Goal: Task Accomplishment & Management: Manage account settings

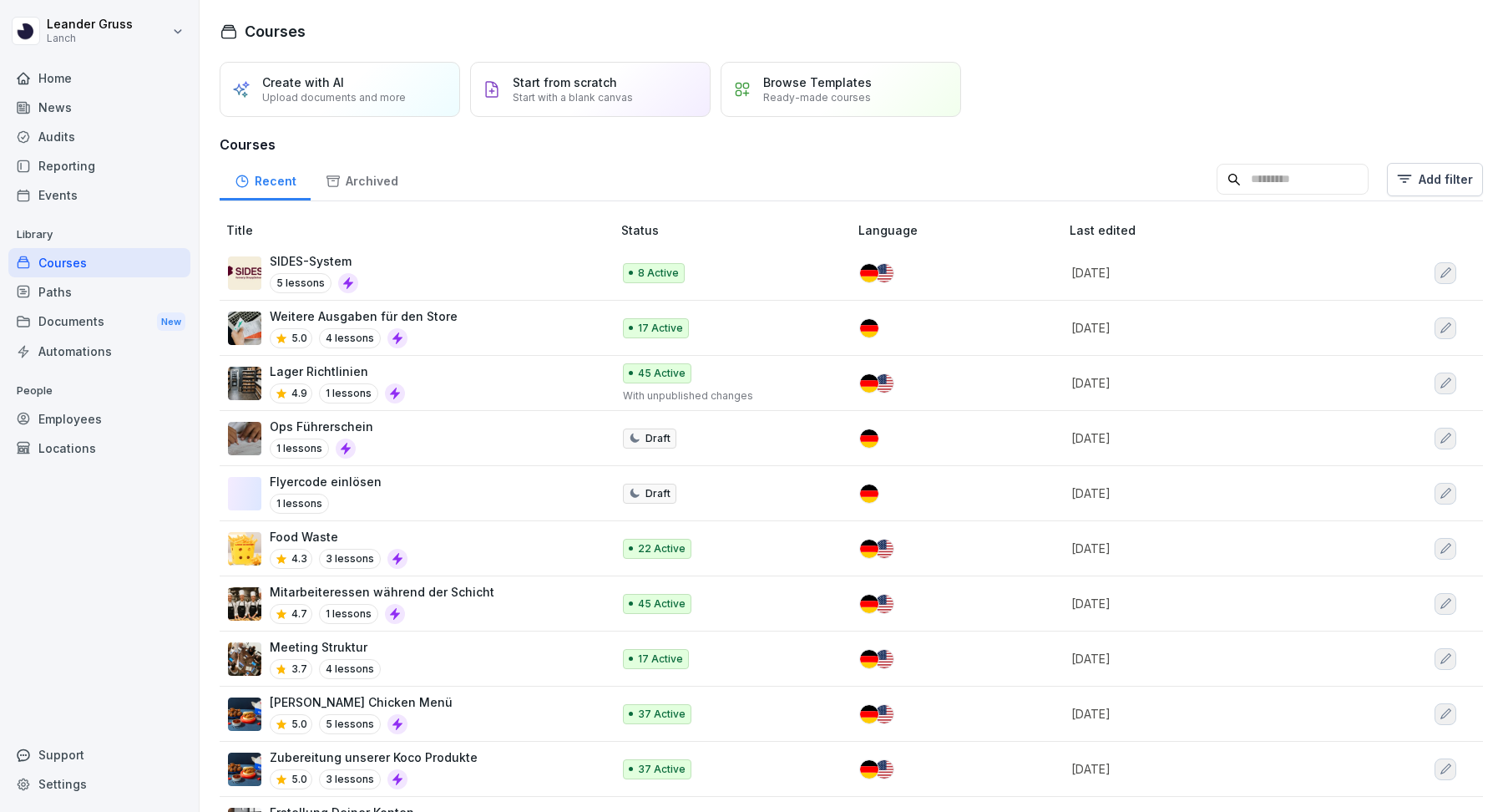
click at [65, 310] on div "Documents New" at bounding box center [99, 322] width 182 height 31
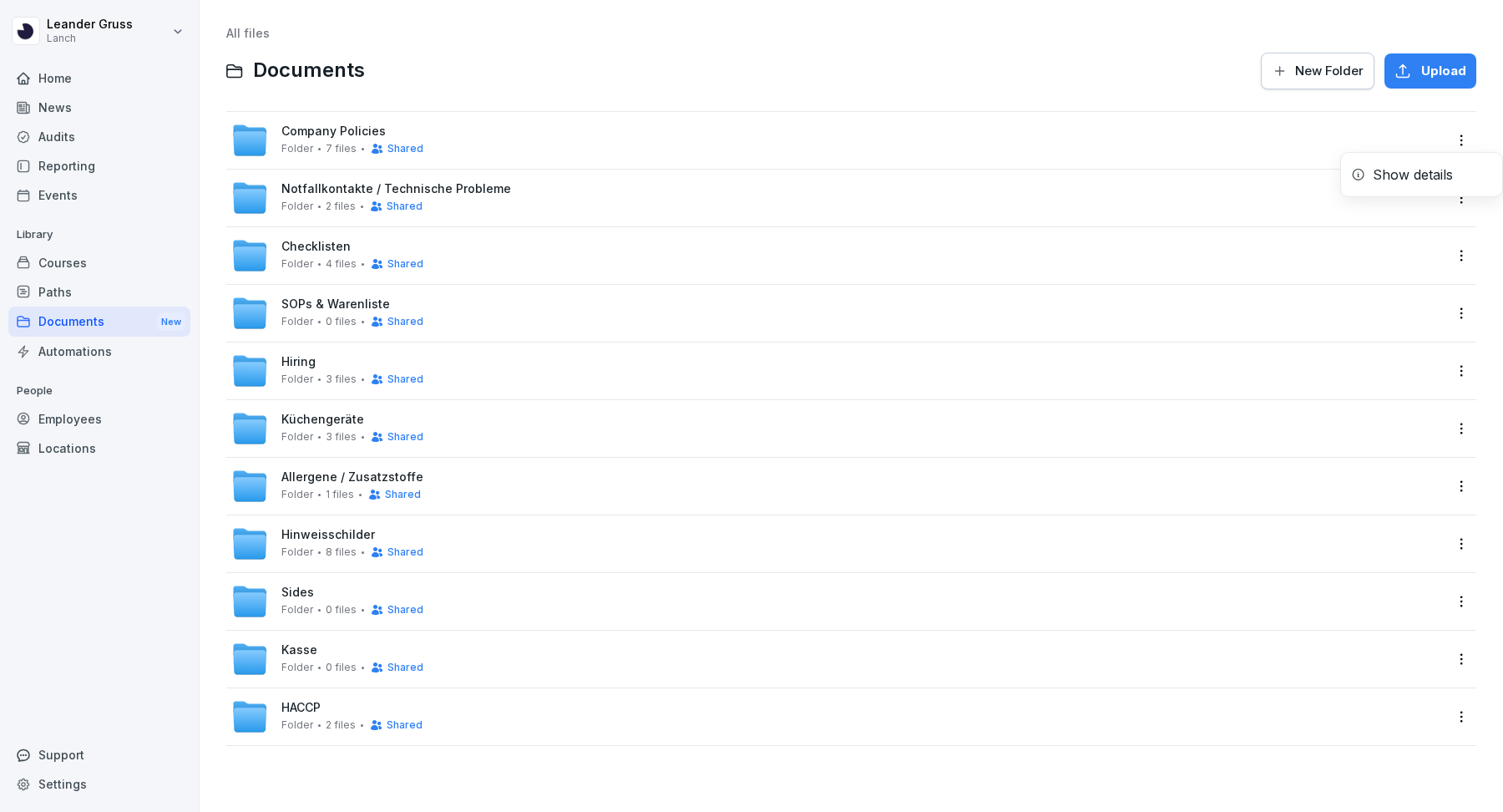
click at [1458, 144] on html "[PERSON_NAME] Lanch Home News Audits Reporting Events Library Courses Paths Doc…" at bounding box center [751, 406] width 1503 height 812
click at [1453, 170] on div "Show details" at bounding box center [1421, 175] width 161 height 34
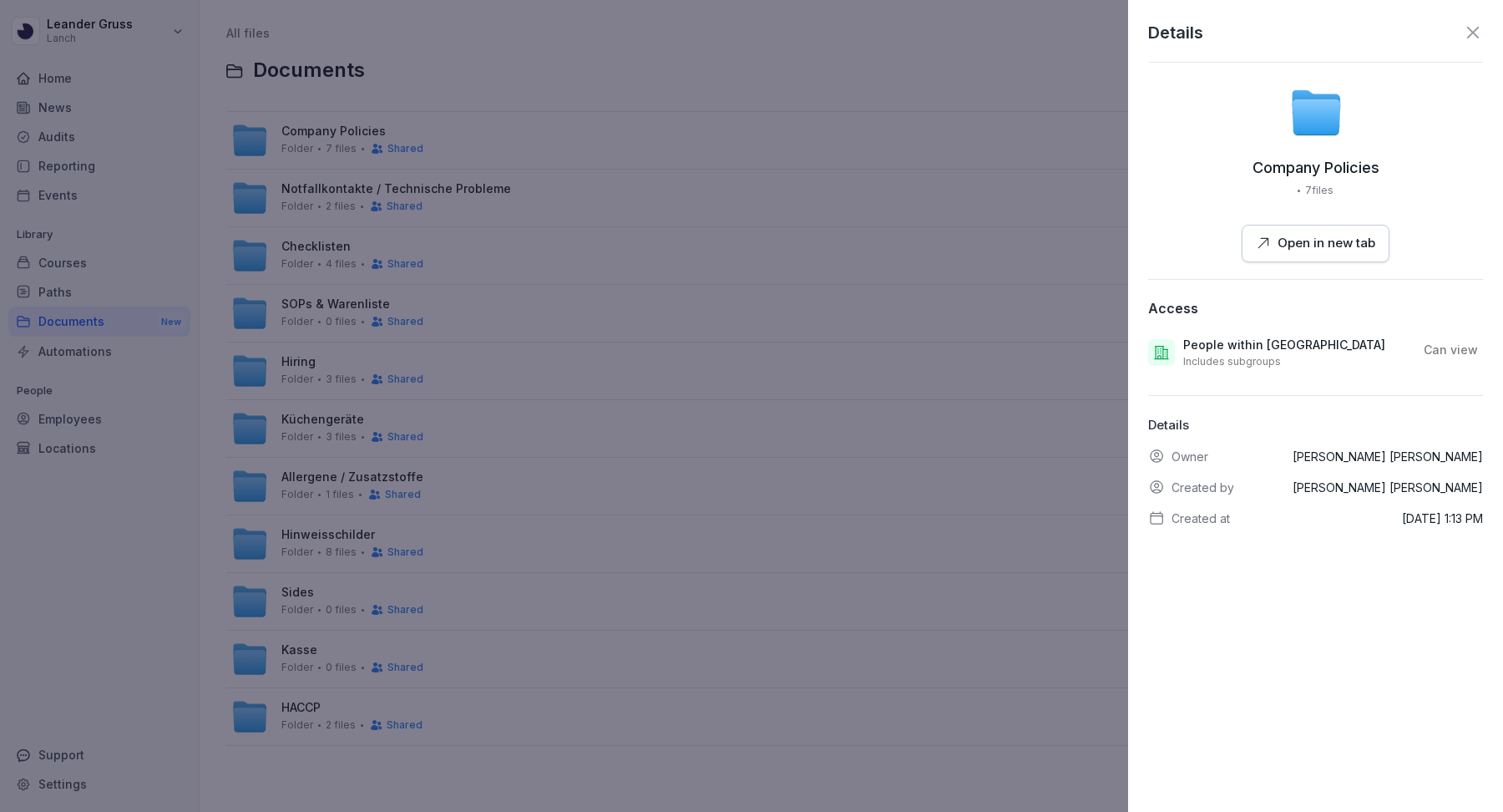
click at [1467, 349] on p "Can view" at bounding box center [1451, 350] width 55 height 16
click at [1434, 339] on div "Can view" at bounding box center [1450, 349] width 65 height 26
click at [1477, 26] on icon at bounding box center [1473, 33] width 20 height 20
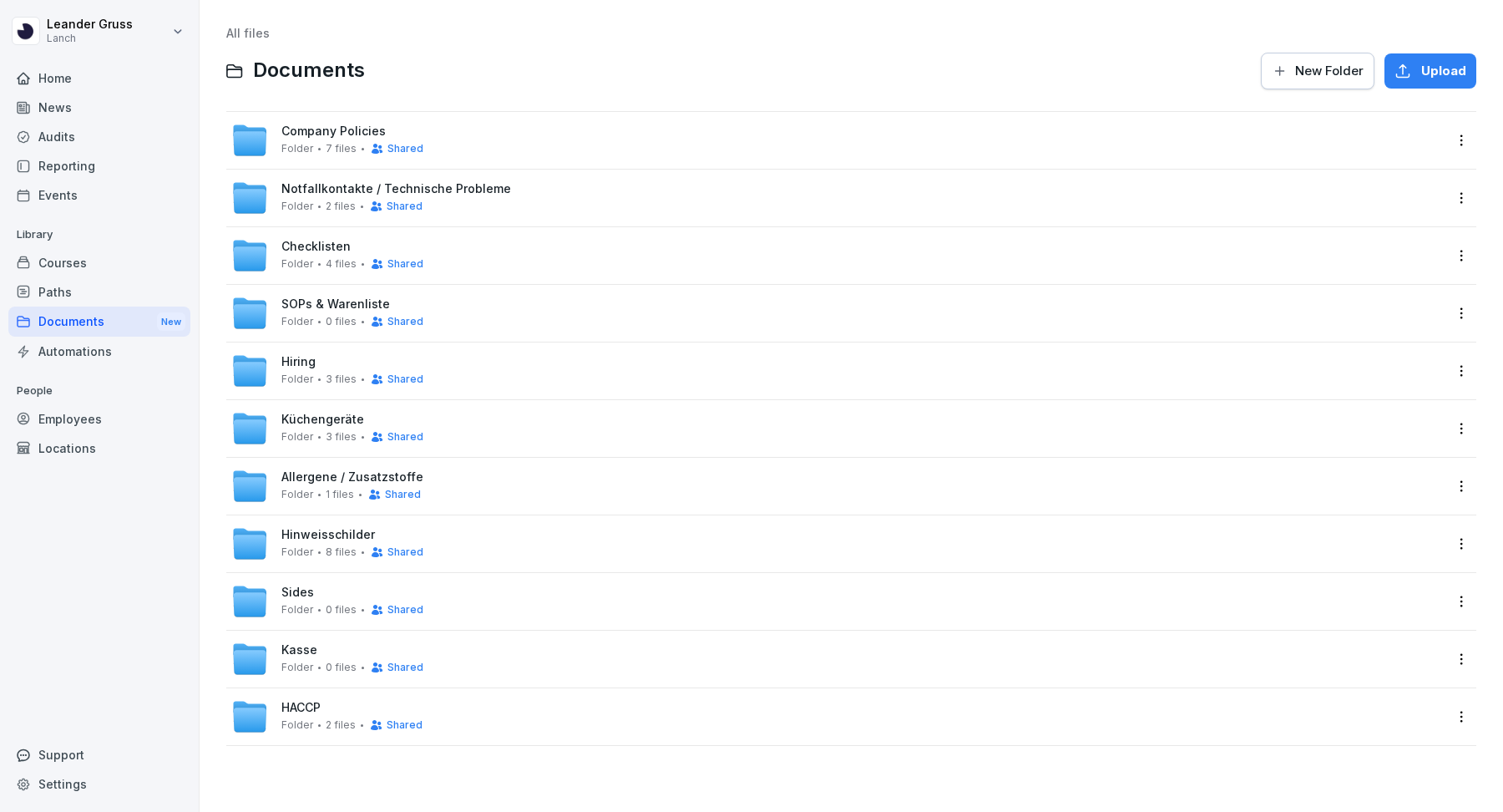
click at [689, 129] on div "Company Policies Folder 7 files Shared" at bounding box center [837, 140] width 1213 height 36
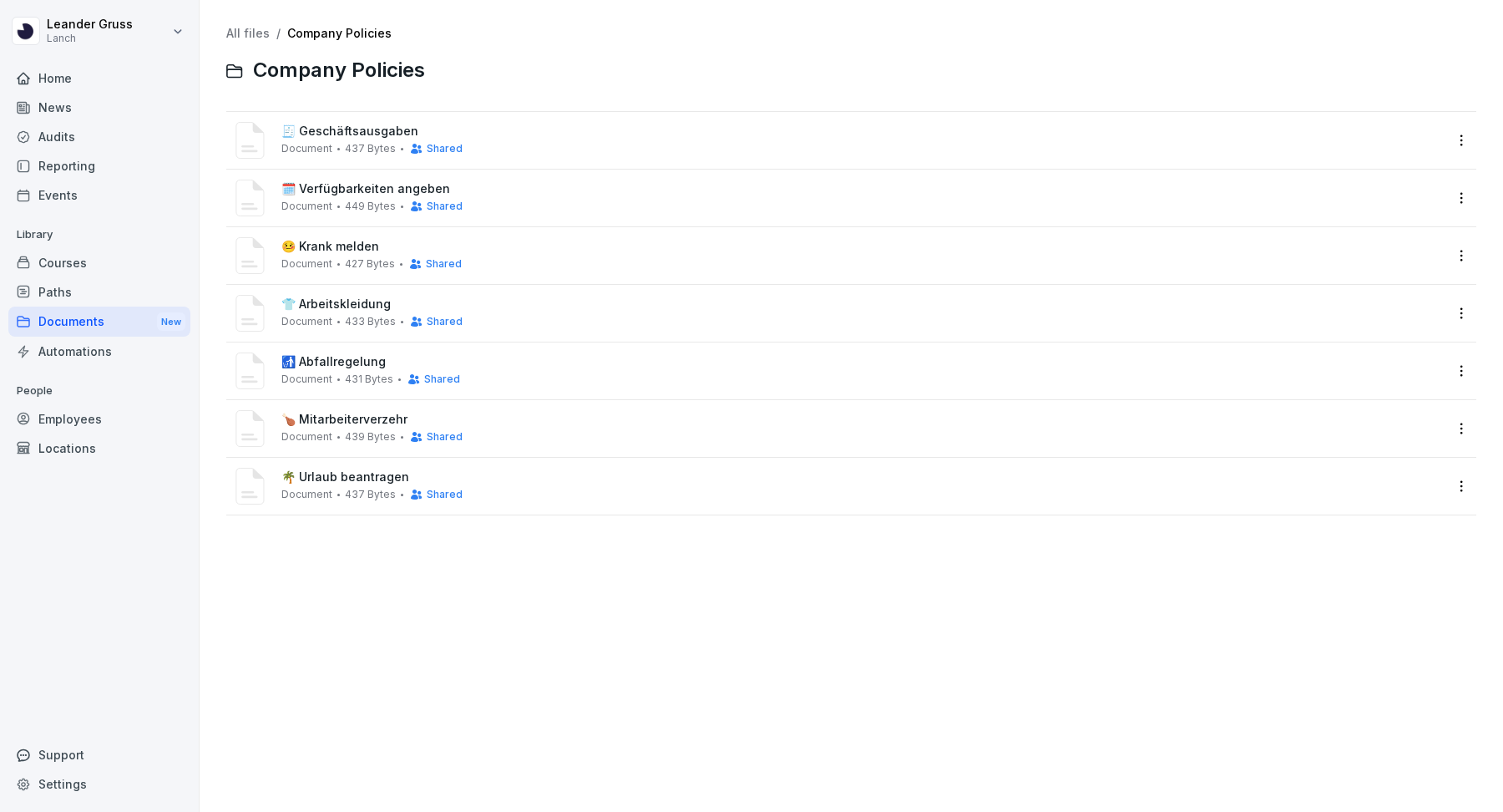
click at [363, 63] on span "Company Policies" at bounding box center [338, 70] width 172 height 25
click at [252, 34] on link "All files" at bounding box center [248, 33] width 44 height 15
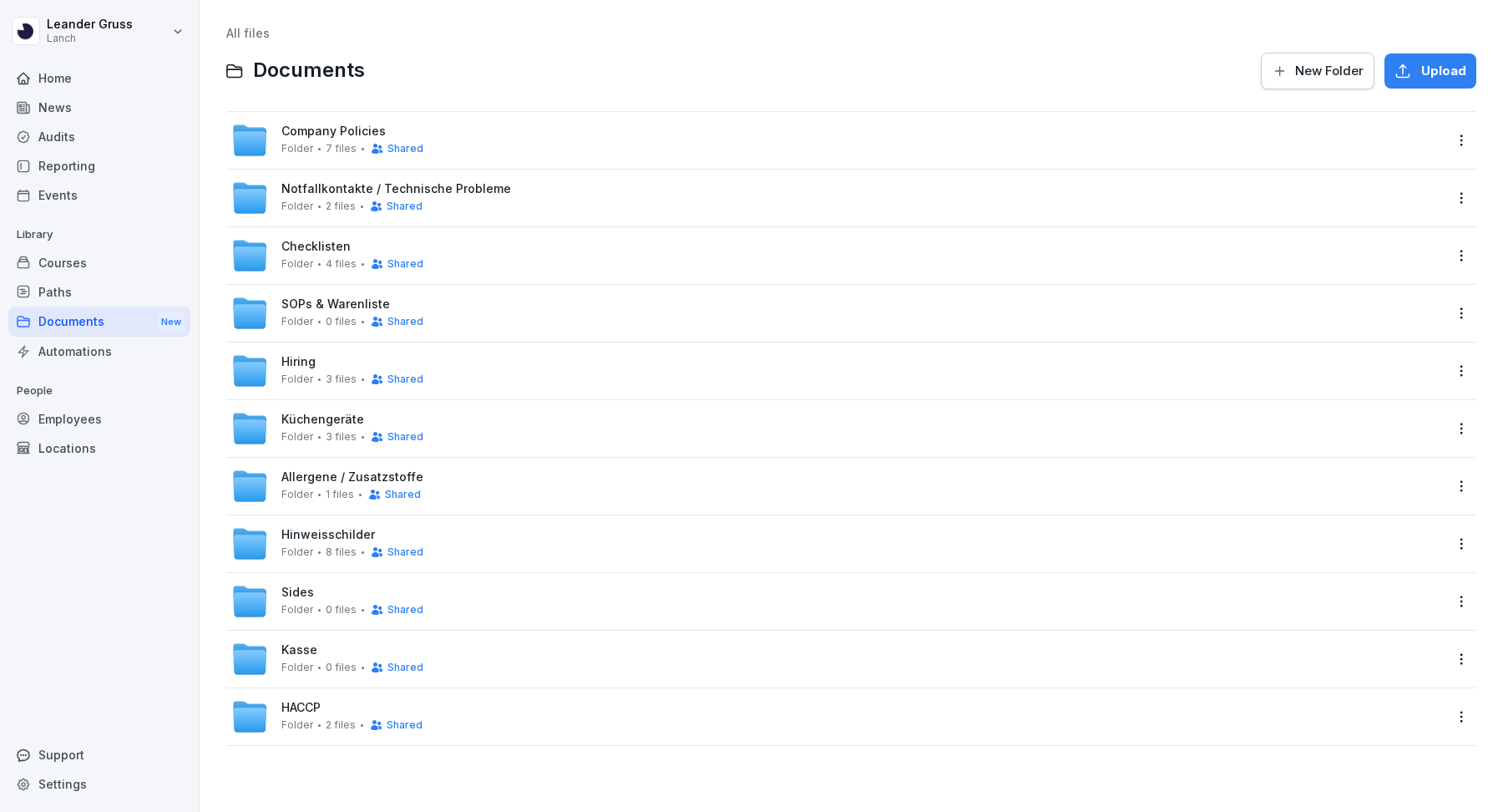
click at [1459, 196] on html "[PERSON_NAME] Lanch Home News Audits Reporting Events Library Courses Paths Doc…" at bounding box center [751, 406] width 1503 height 812
click at [1419, 227] on div "Show details" at bounding box center [1413, 232] width 80 height 20
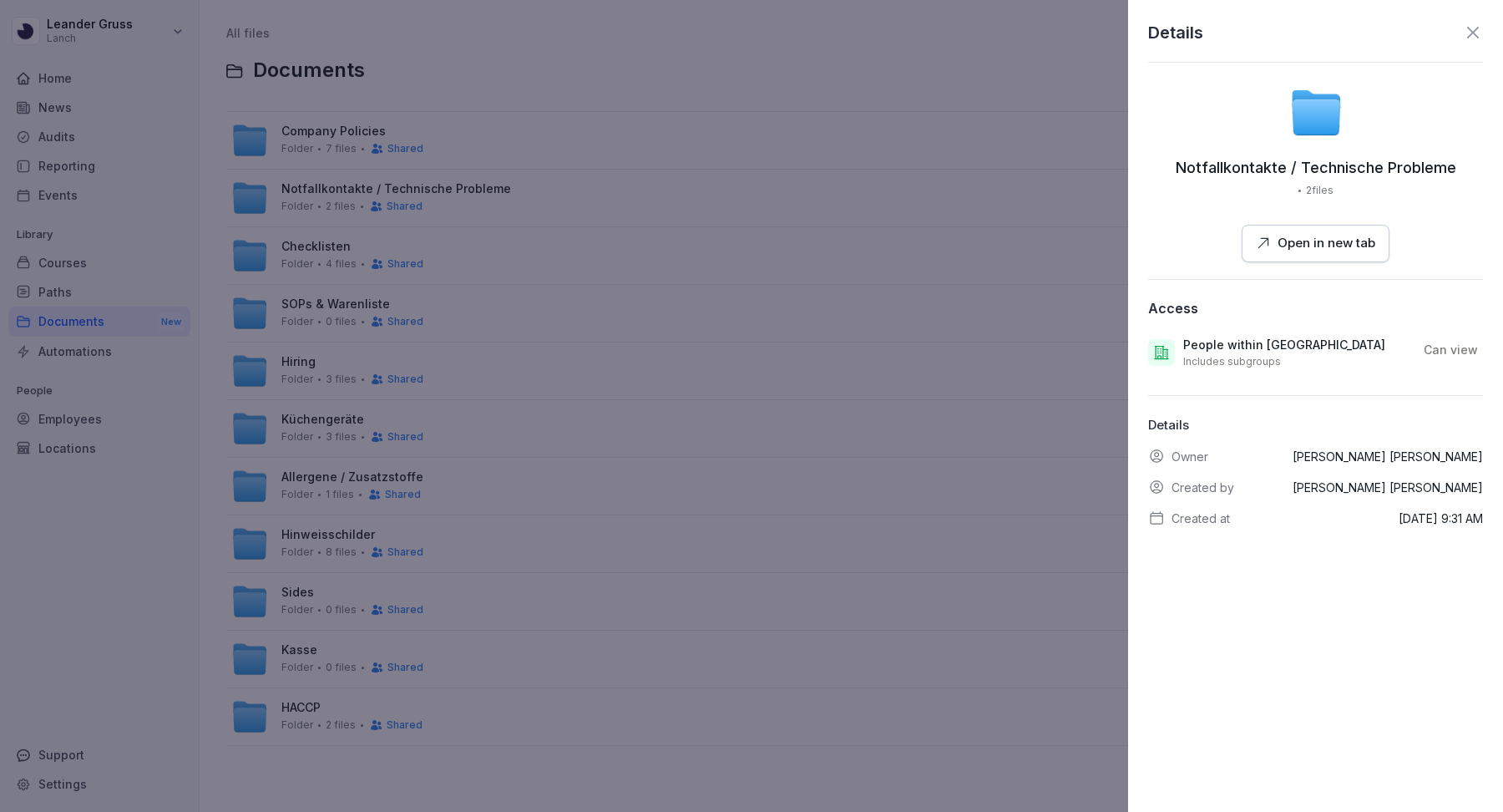
click at [1303, 359] on div "People within Lanch Includes subgroups" at bounding box center [1297, 352] width 227 height 32
drag, startPoint x: 1160, startPoint y: 349, endPoint x: 1456, endPoint y: 349, distance: 296.0
click at [1456, 349] on div "People within Lanch Includes subgroups Can view" at bounding box center [1316, 353] width 335 height 45
click at [1471, 36] on icon at bounding box center [1473, 33] width 20 height 20
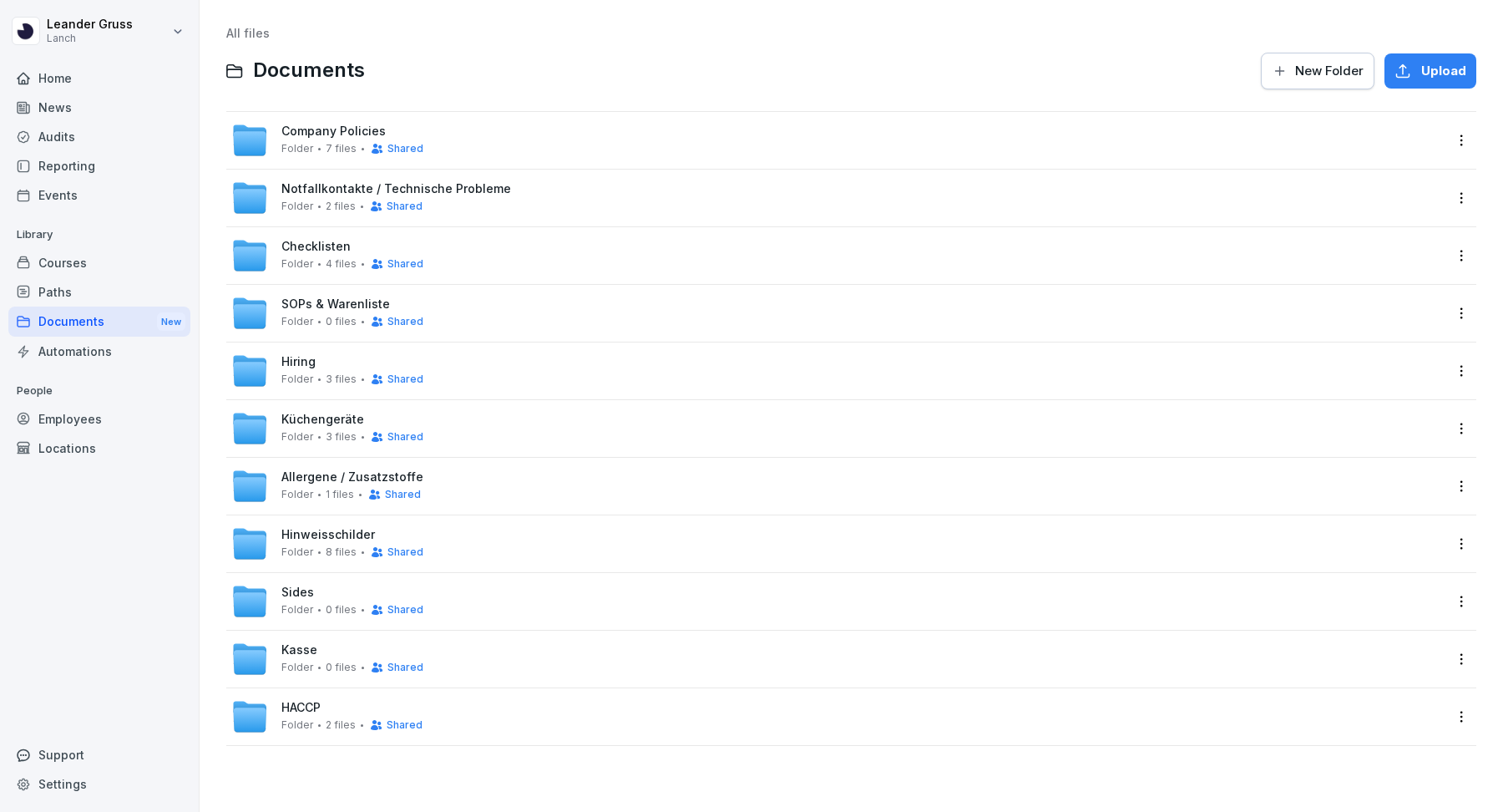
click at [82, 777] on div "Settings" at bounding box center [99, 784] width 182 height 29
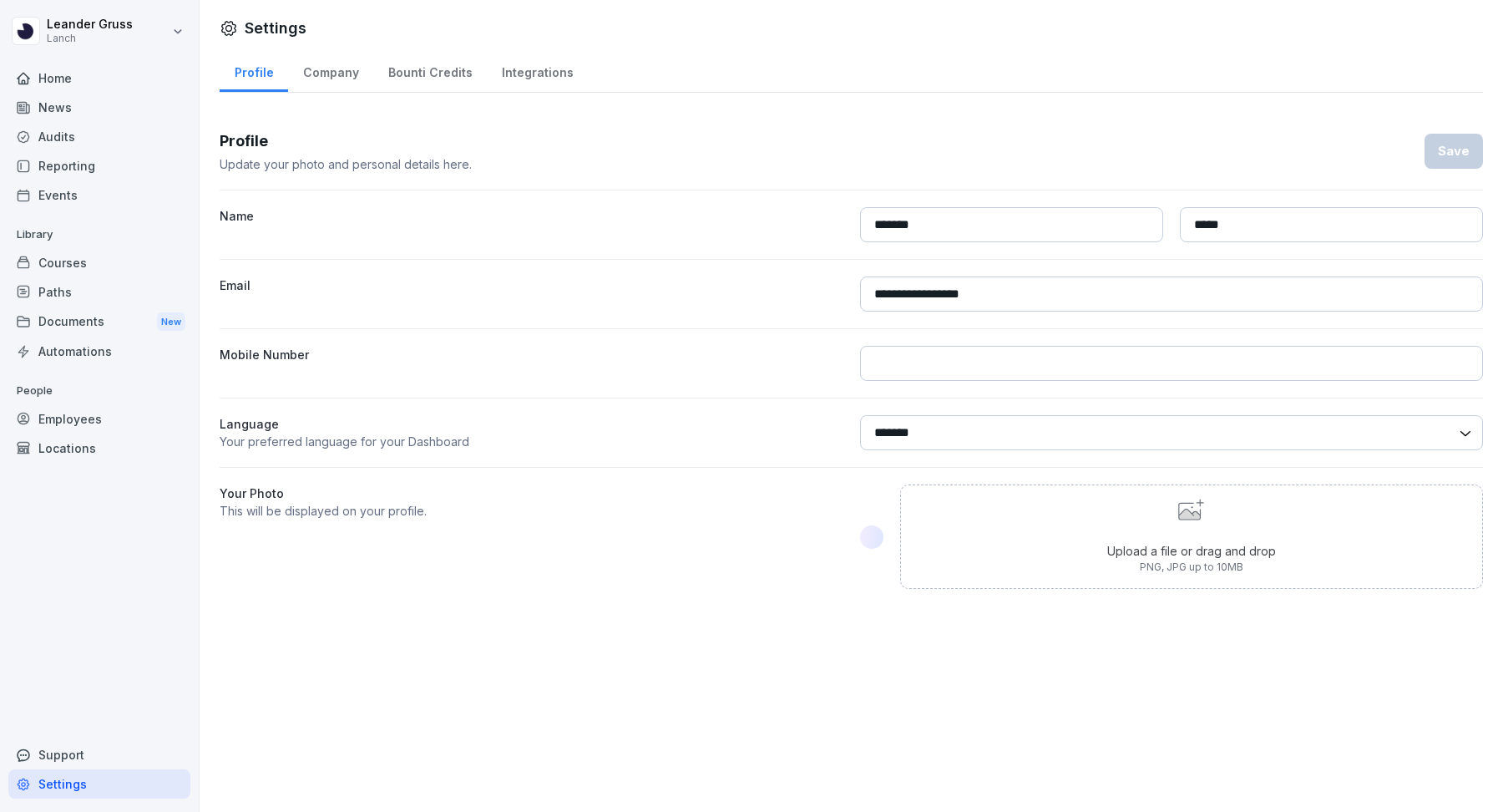
click at [337, 68] on div "Company" at bounding box center [331, 70] width 85 height 43
select select "**"
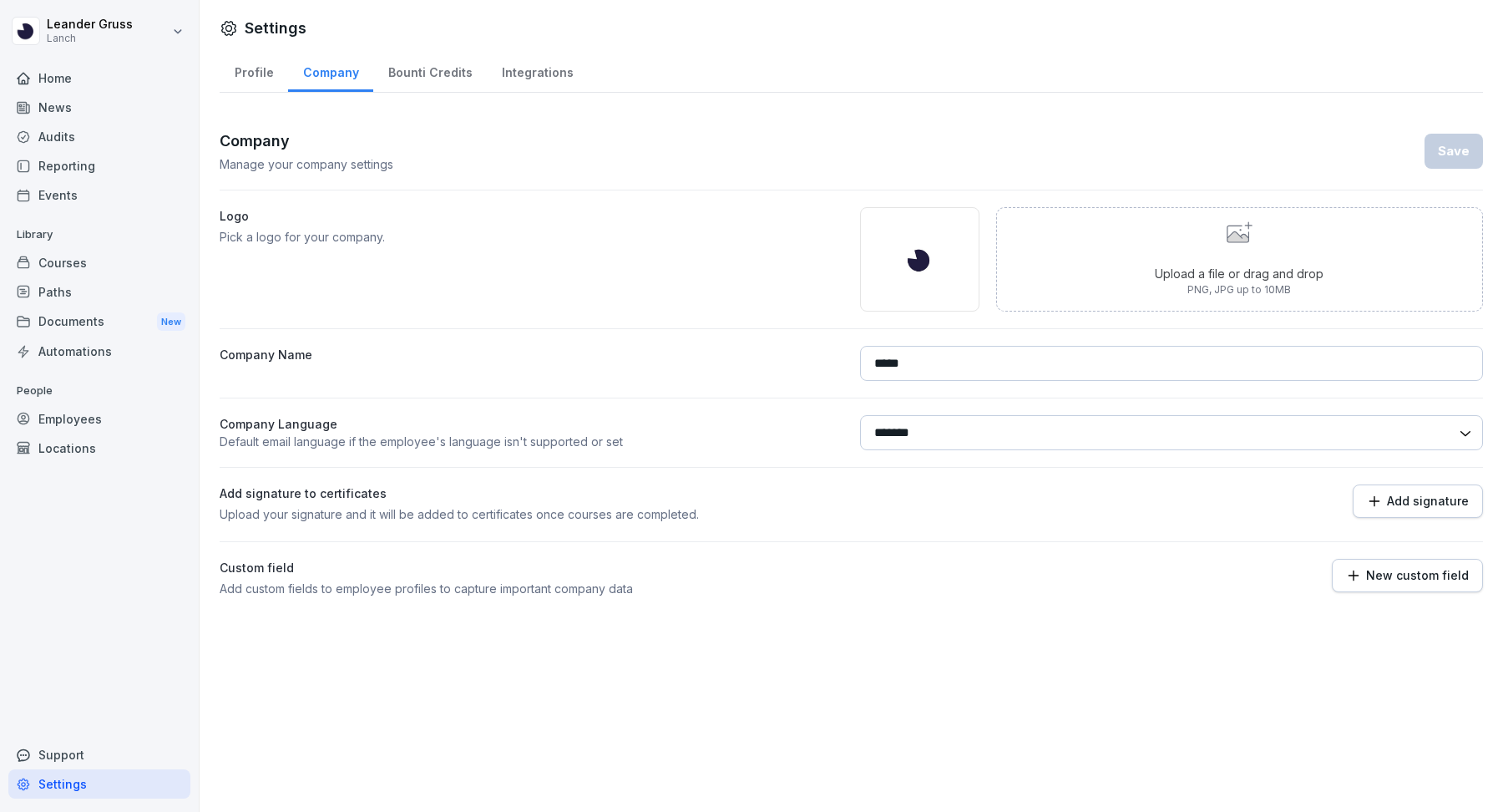
click at [465, 68] on div "Bounti Credits" at bounding box center [429, 70] width 114 height 43
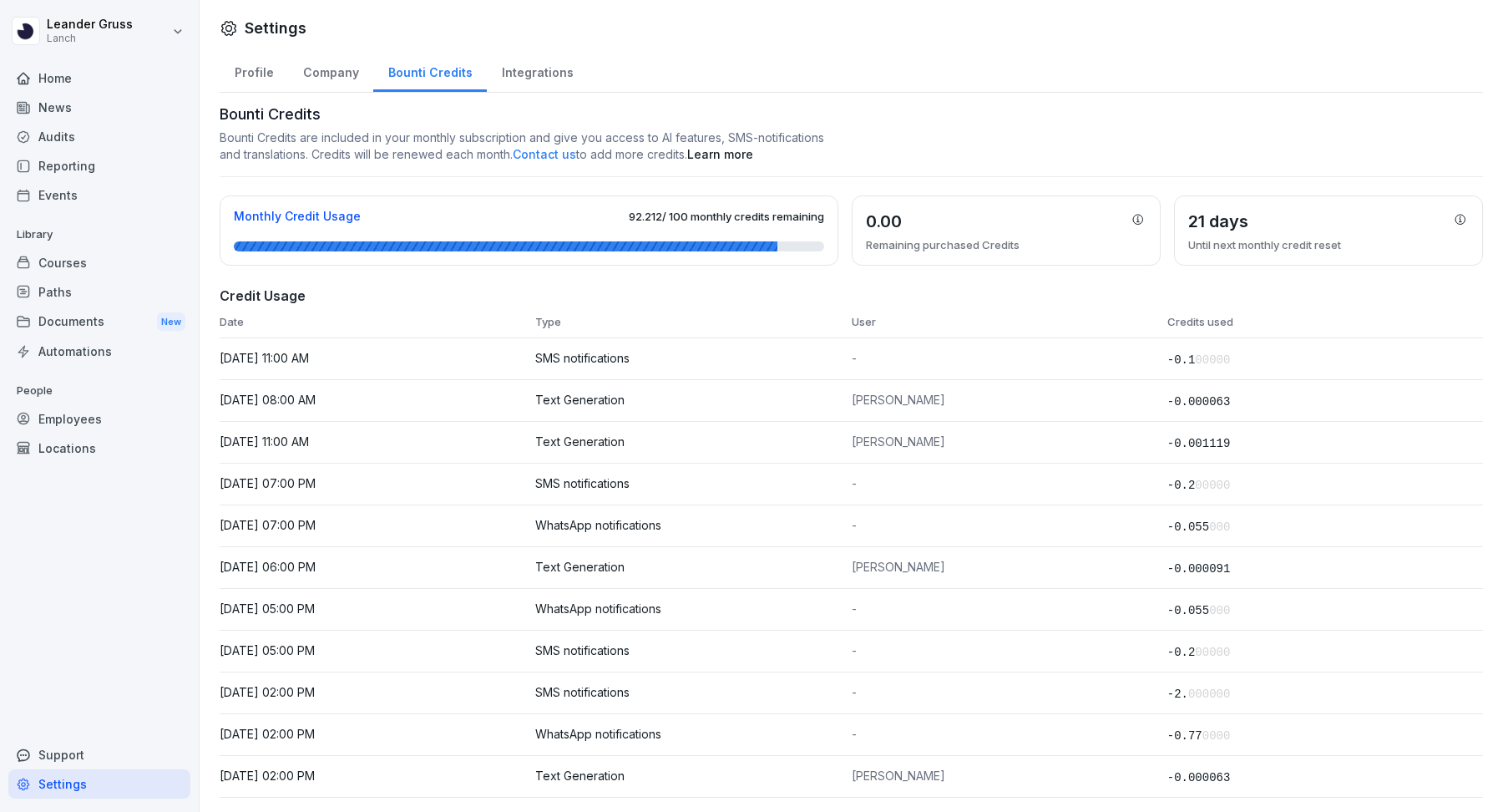
click at [515, 72] on div "Integrations" at bounding box center [536, 70] width 101 height 43
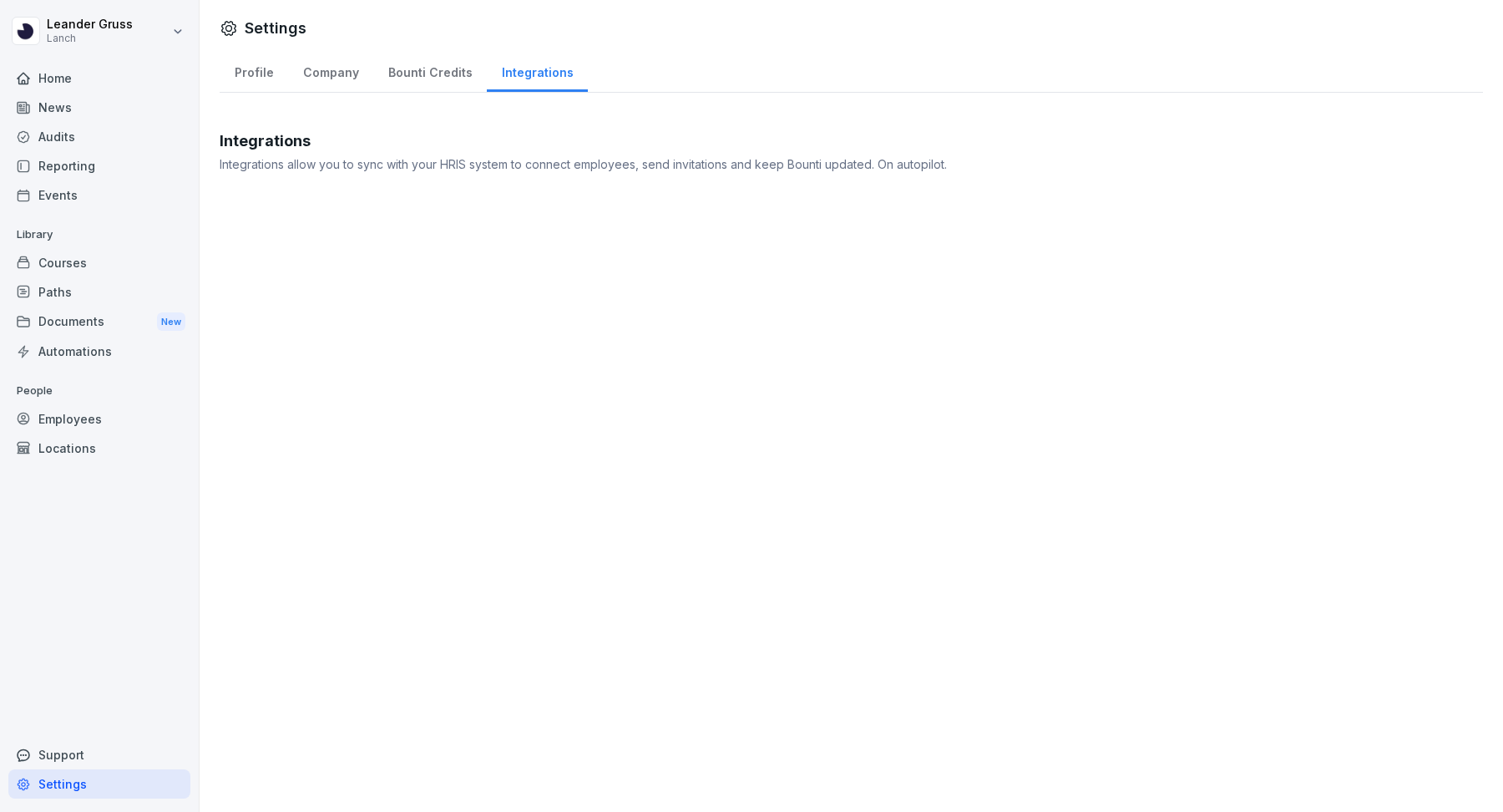
click at [741, 160] on p "Integrations allow you to sync with your HRIS system to connect employees, send…" at bounding box center [851, 164] width 1263 height 17
click at [428, 58] on div "Bounti Credits" at bounding box center [429, 70] width 114 height 43
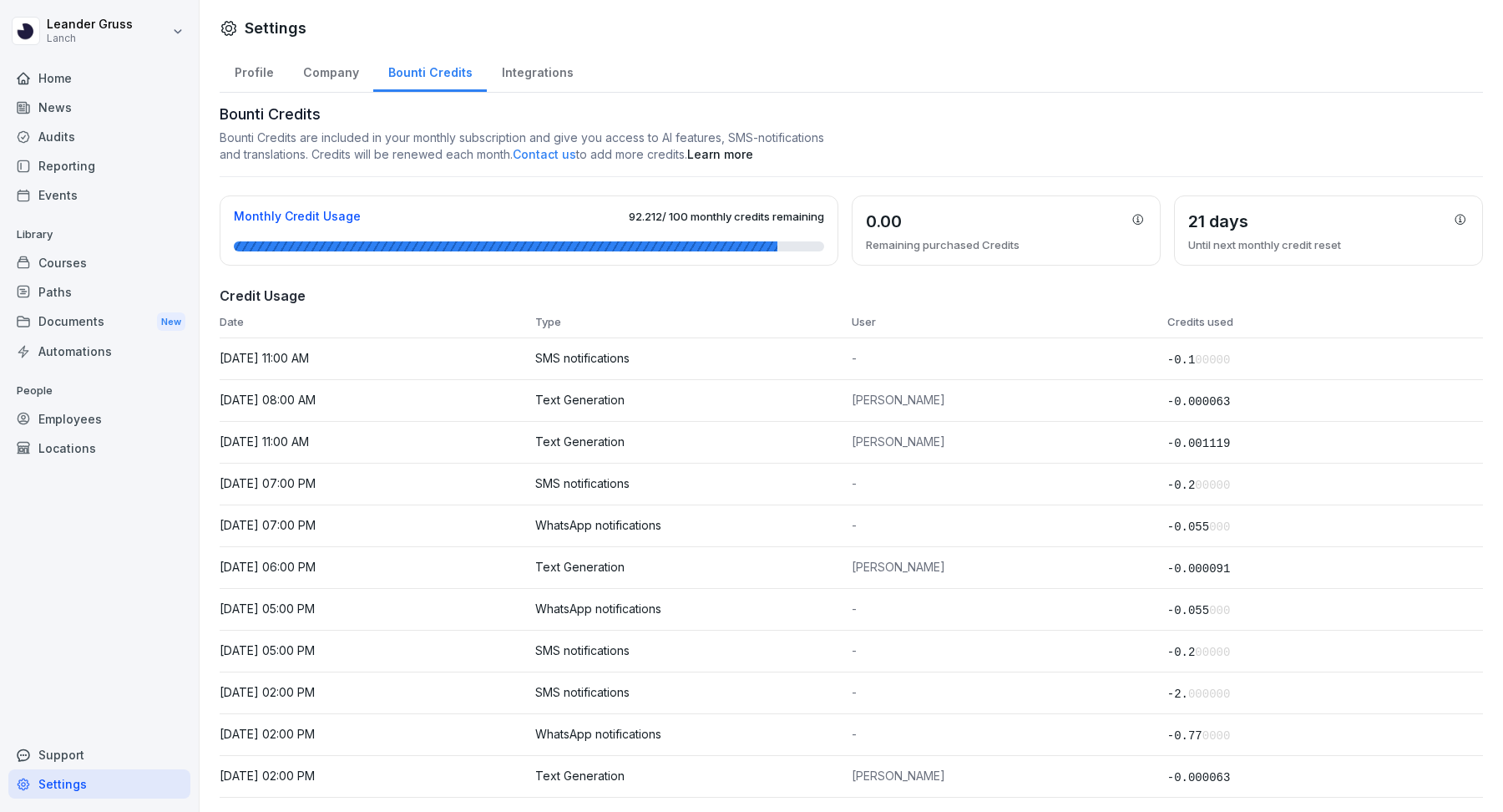
click at [295, 79] on div "Company" at bounding box center [331, 70] width 85 height 43
select select "**"
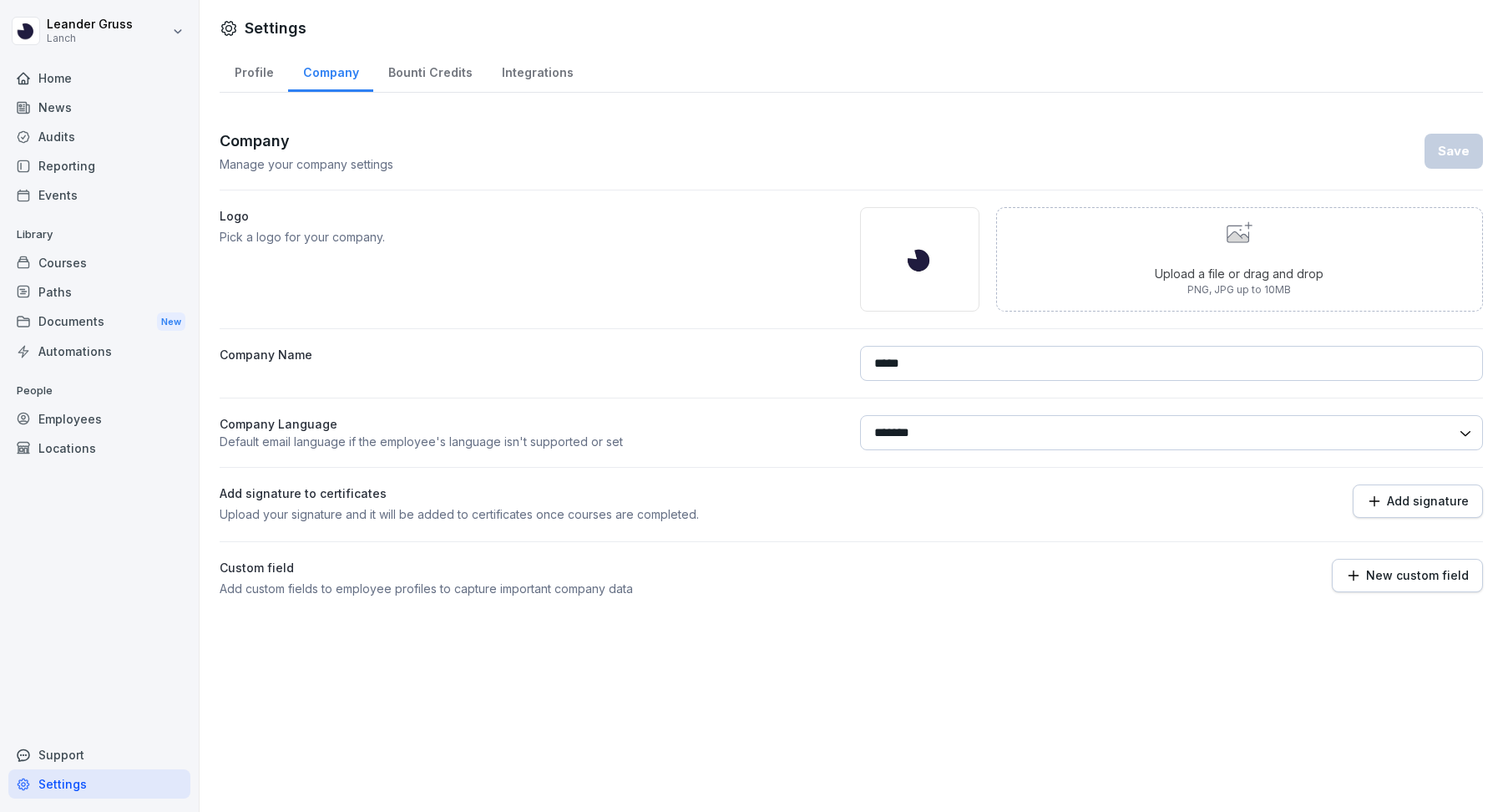
click at [243, 85] on div "Profile" at bounding box center [254, 70] width 68 height 43
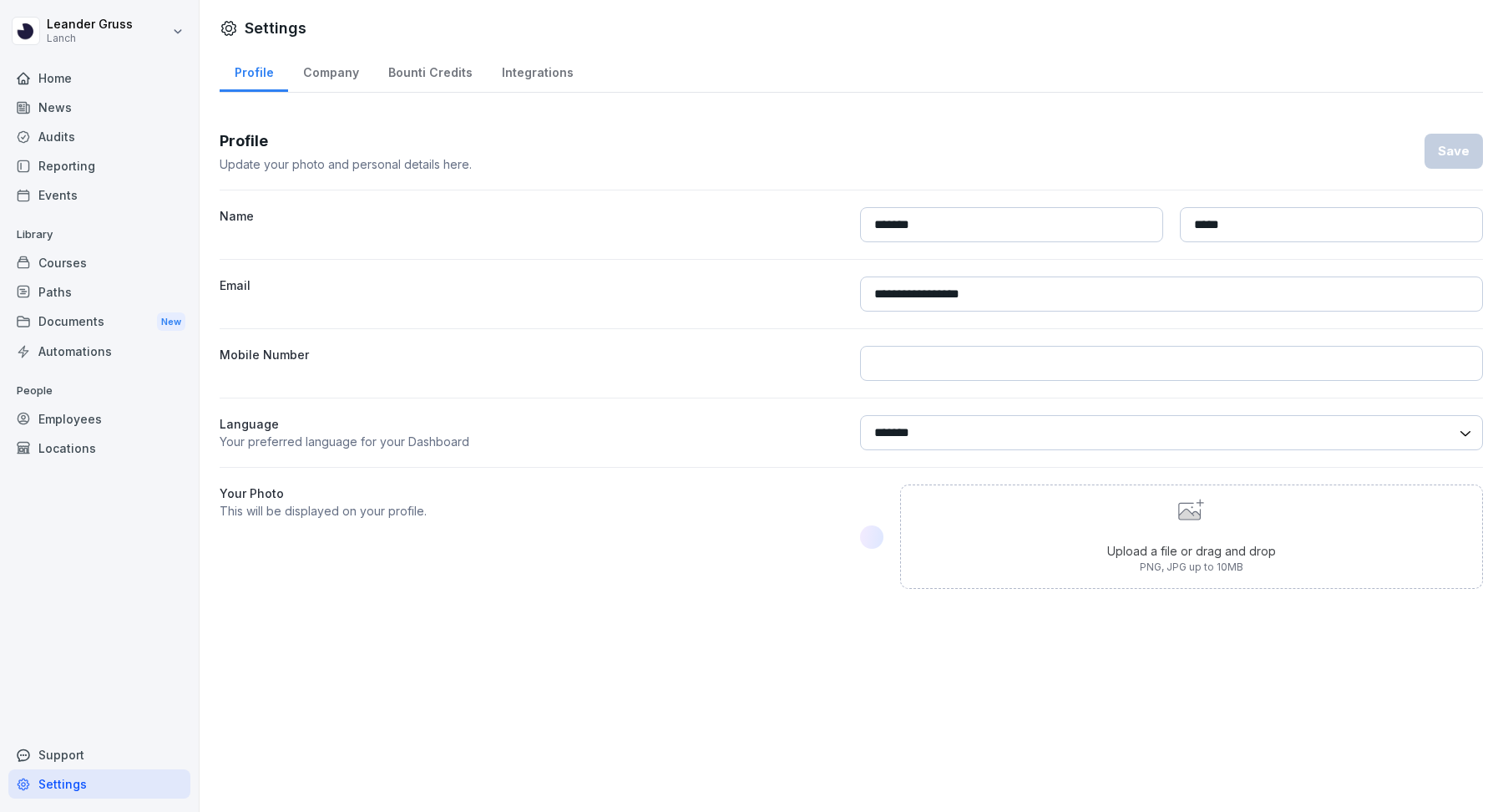
click at [116, 423] on div "Employees" at bounding box center [99, 418] width 182 height 29
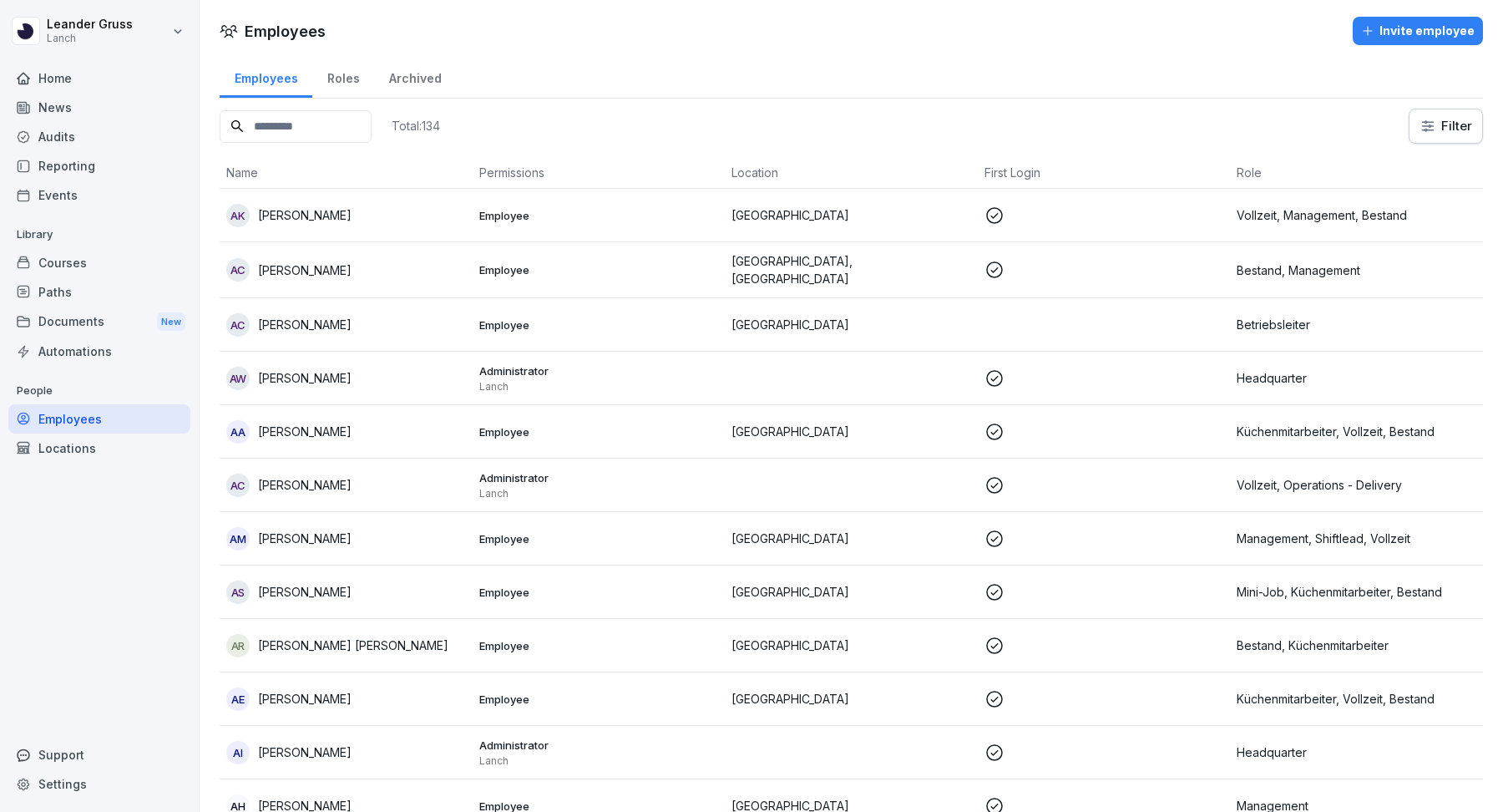
click at [316, 117] on input at bounding box center [296, 126] width 152 height 33
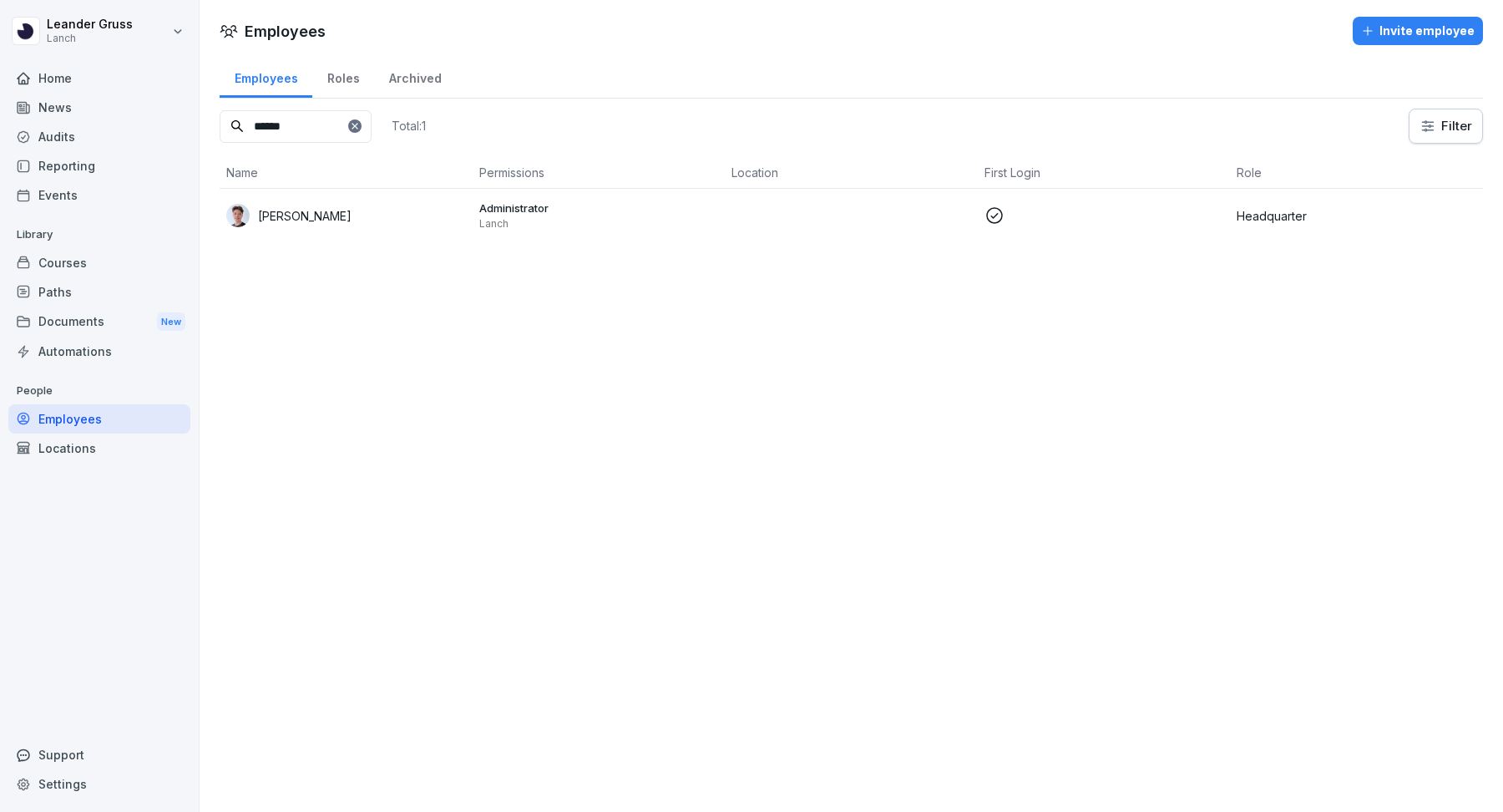
type input "******"
click at [579, 205] on p "Administrator" at bounding box center [599, 207] width 240 height 15
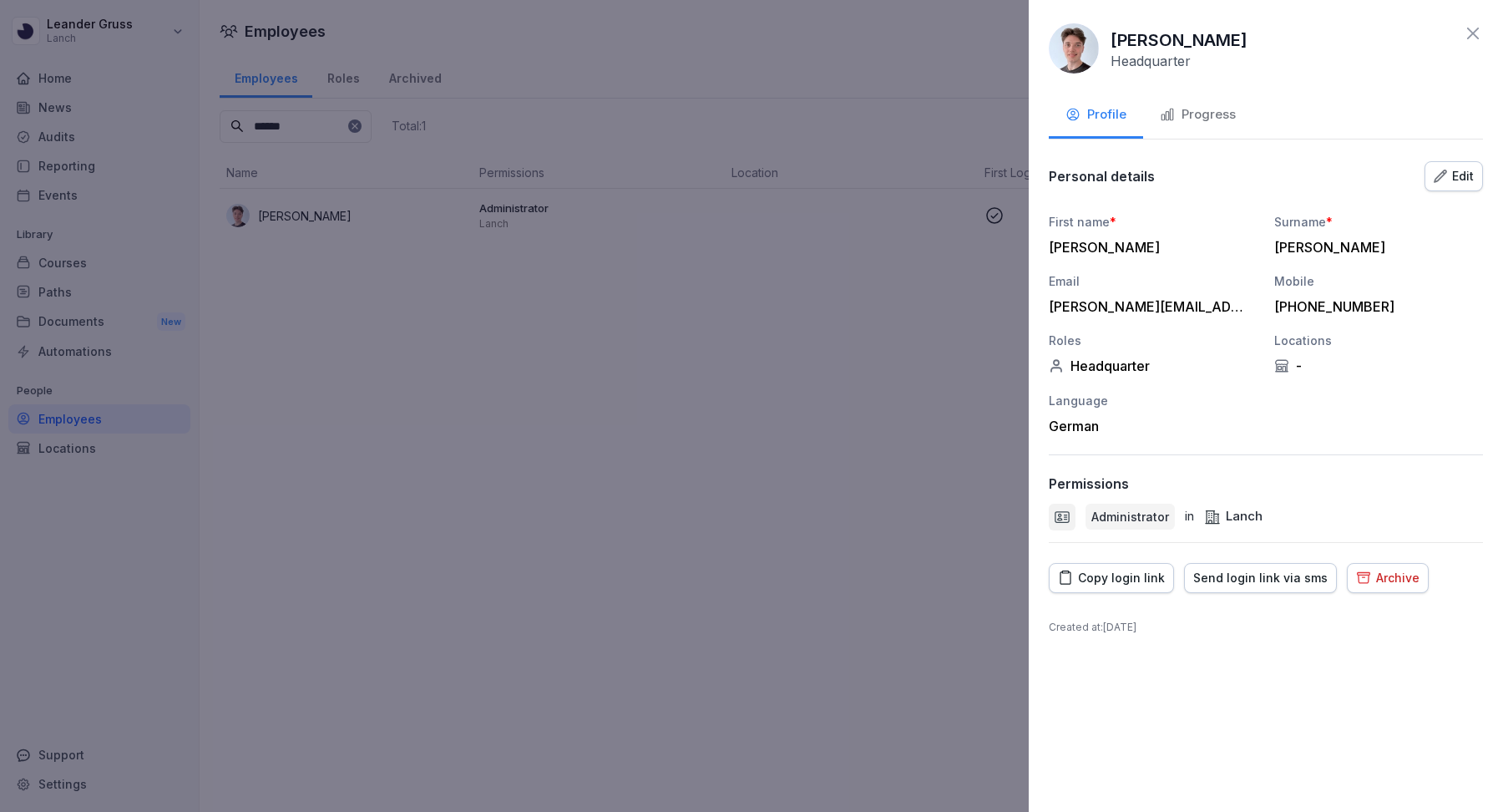
click at [1453, 173] on div "Edit" at bounding box center [1454, 176] width 40 height 18
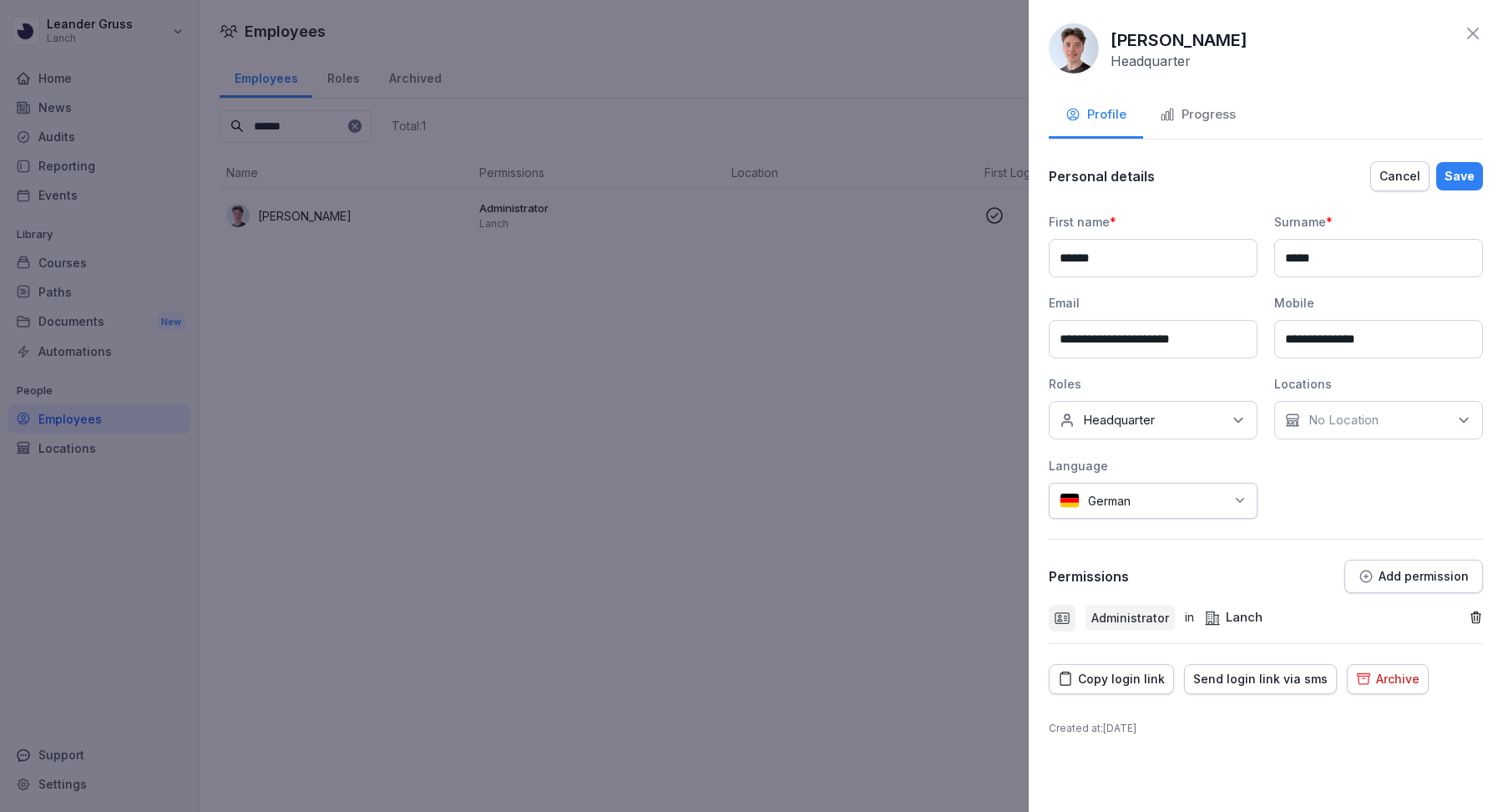
click at [1438, 577] on p "Add permission" at bounding box center [1423, 576] width 90 height 14
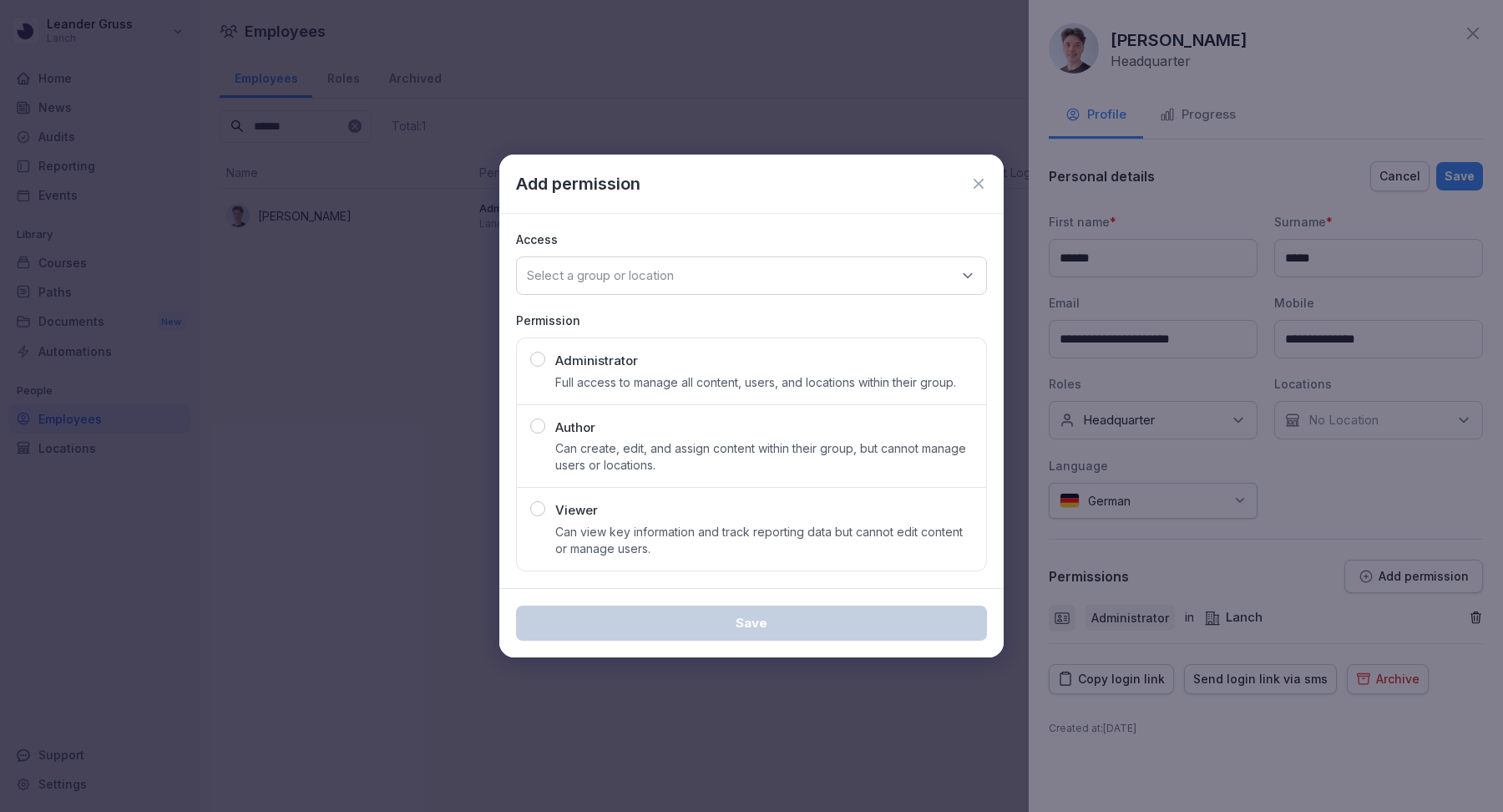
click at [761, 373] on div "Administrator Full access to manage all content, users, and locations within th…" at bounding box center [756, 371] width 401 height 39
click at [732, 276] on div "Select a group or location" at bounding box center [752, 276] width 471 height 38
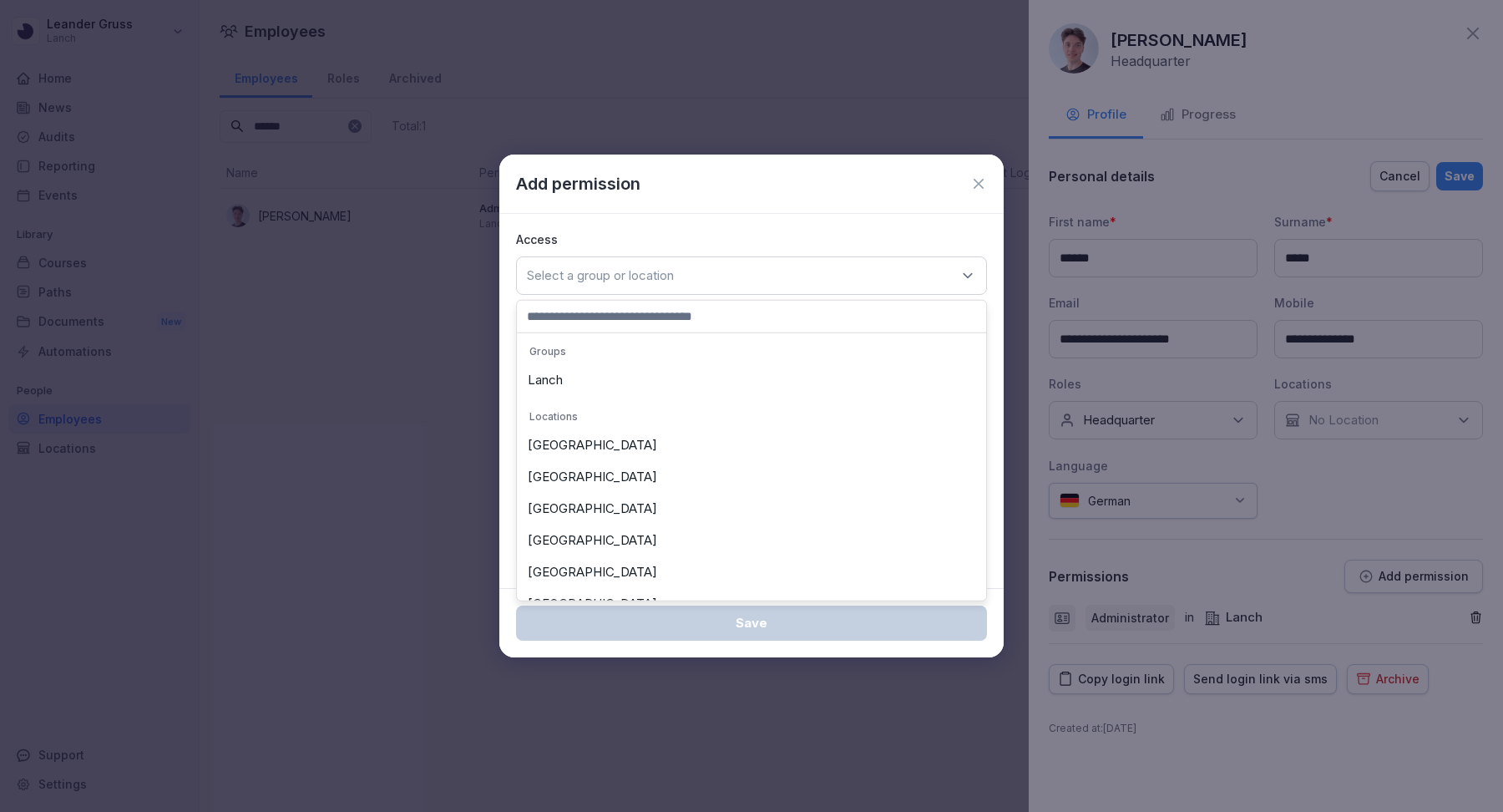
click at [732, 276] on div "Select a group or location" at bounding box center [752, 276] width 471 height 38
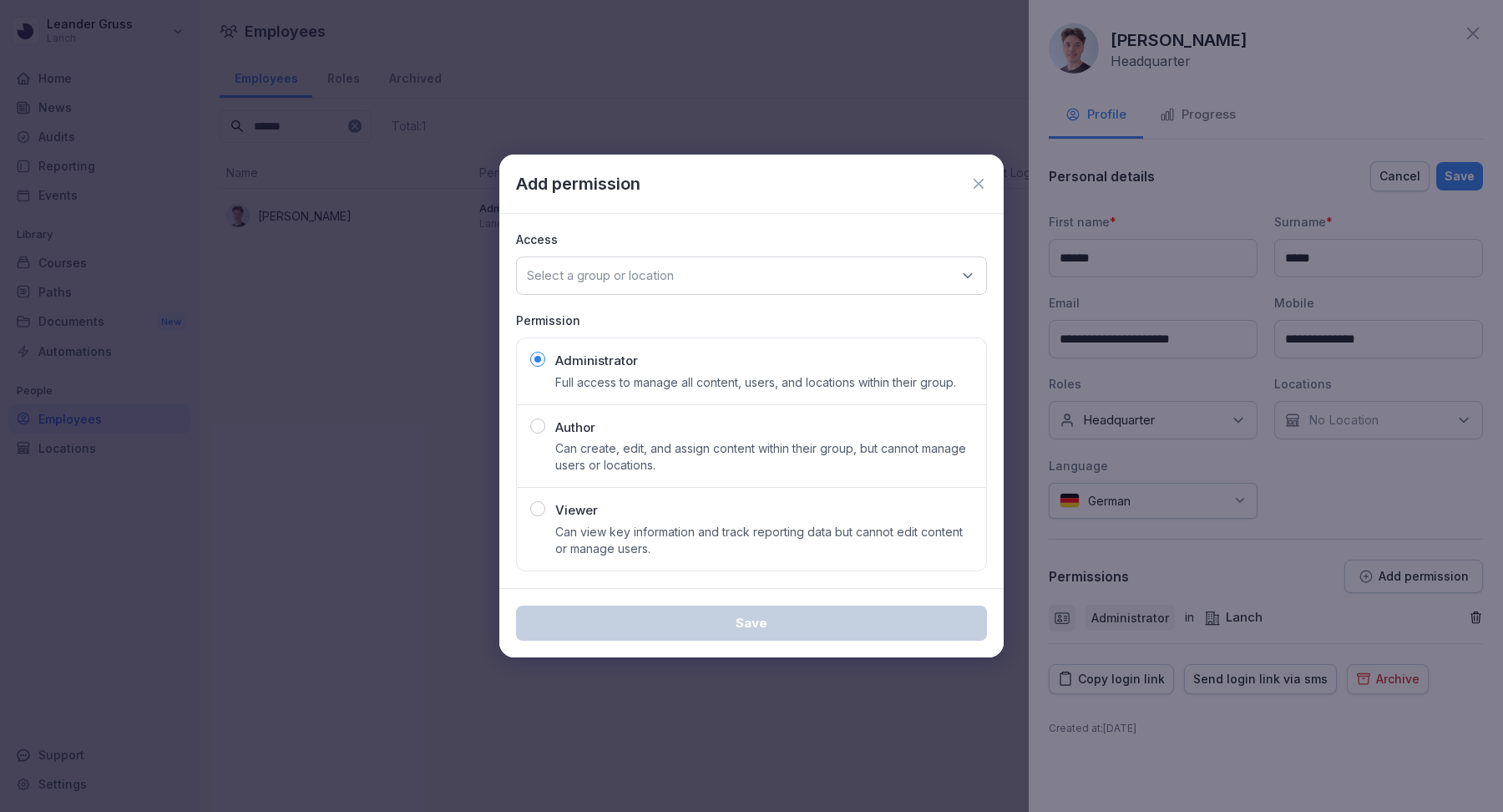
click at [985, 176] on div "Add permission" at bounding box center [752, 184] width 471 height 25
click at [977, 180] on icon at bounding box center [978, 184] width 16 height 16
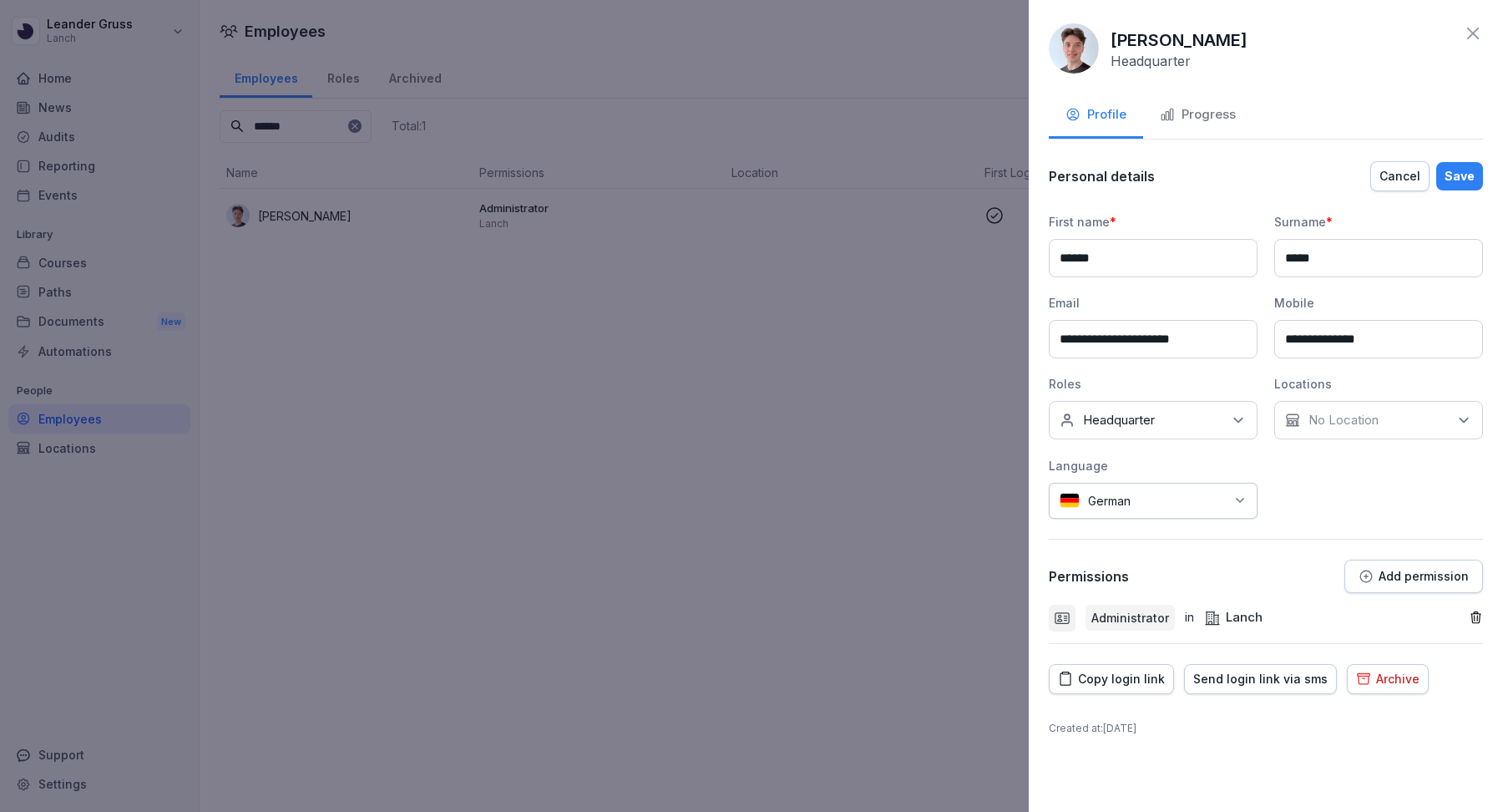
click at [1216, 608] on div "Lanch" at bounding box center [1233, 617] width 58 height 19
click at [1443, 560] on button "Add permission" at bounding box center [1413, 576] width 138 height 34
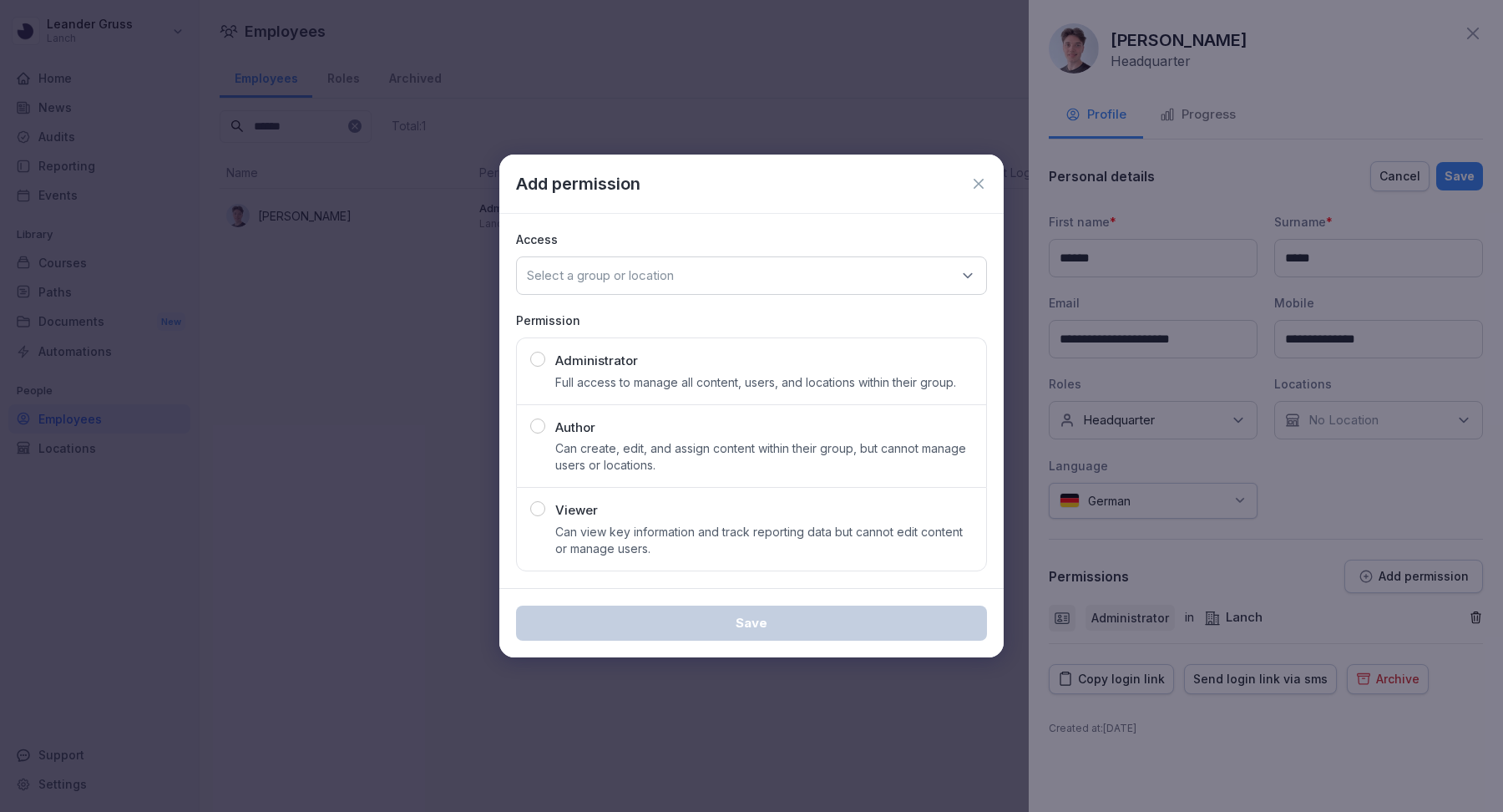
click at [831, 404] on button "Author Can create, edit, and assign content within their group, but cannot mana…" at bounding box center [752, 446] width 471 height 84
click at [796, 356] on div "Administrator Full access to manage all content, users, and locations within th…" at bounding box center [756, 371] width 401 height 39
click at [761, 282] on div "Select a group or location" at bounding box center [752, 276] width 471 height 38
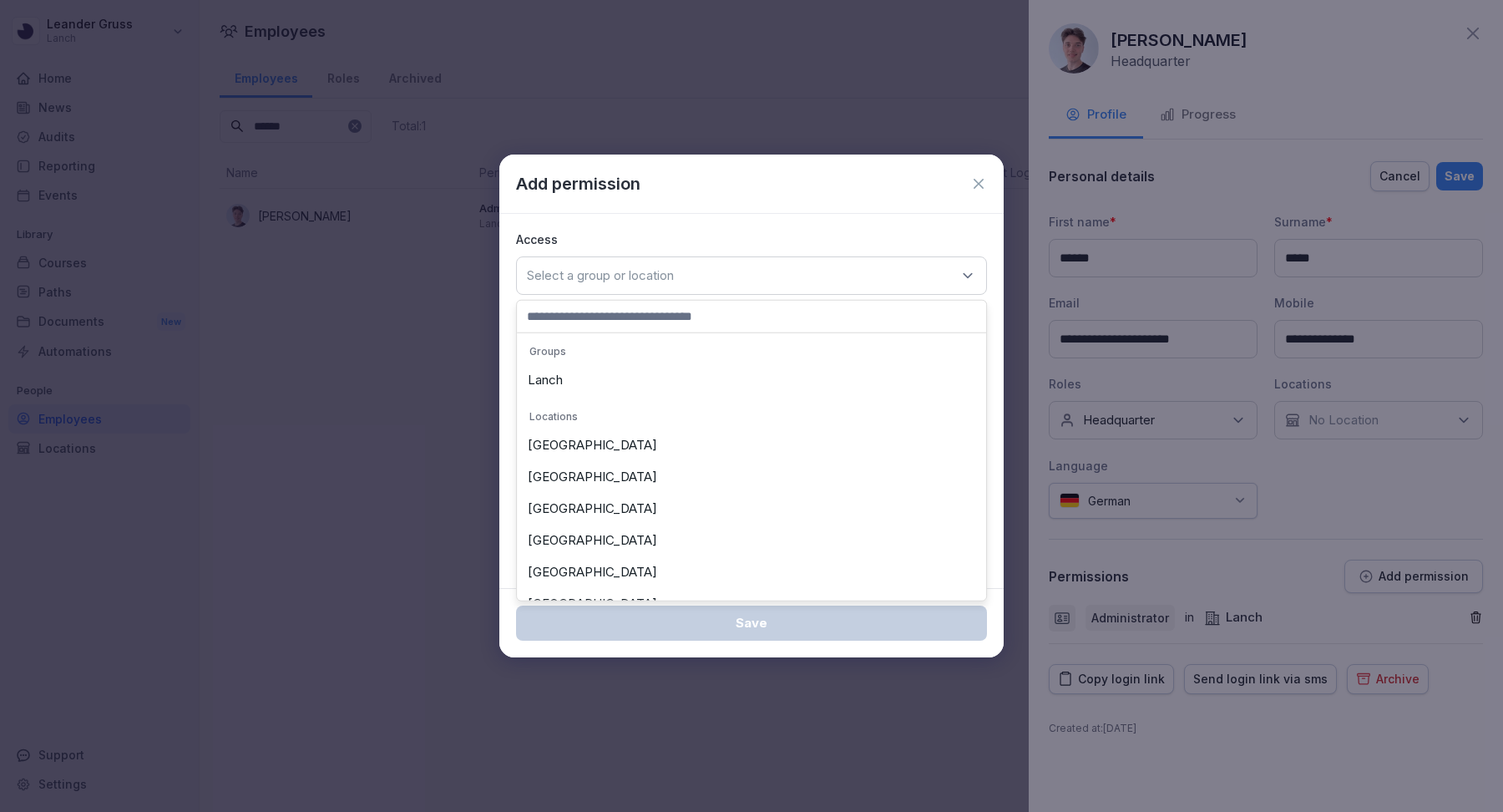
click at [972, 190] on icon at bounding box center [978, 184] width 16 height 16
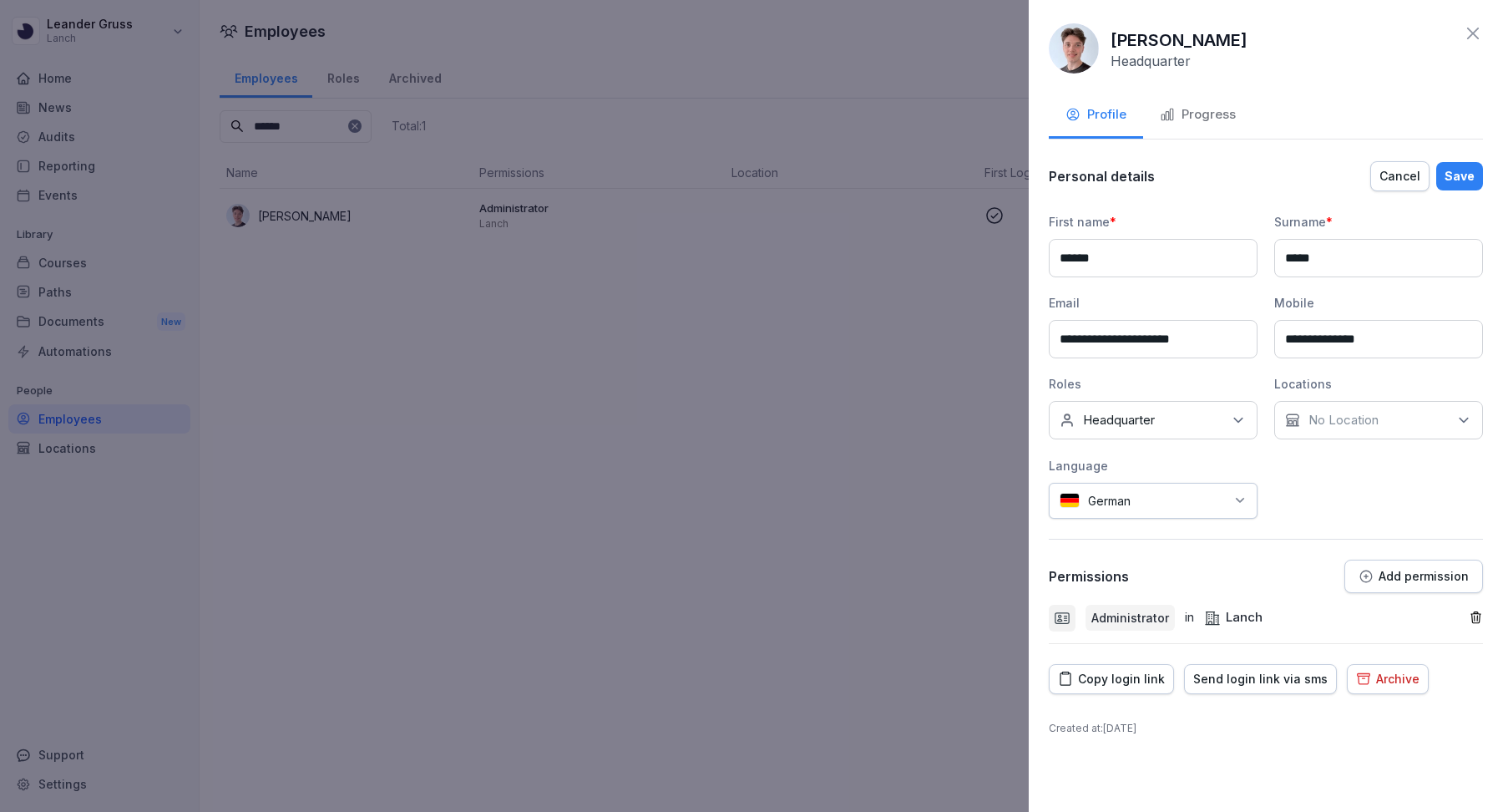
click at [1486, 35] on div "**********" at bounding box center [1266, 406] width 475 height 812
click at [1481, 32] on icon at bounding box center [1473, 34] width 20 height 20
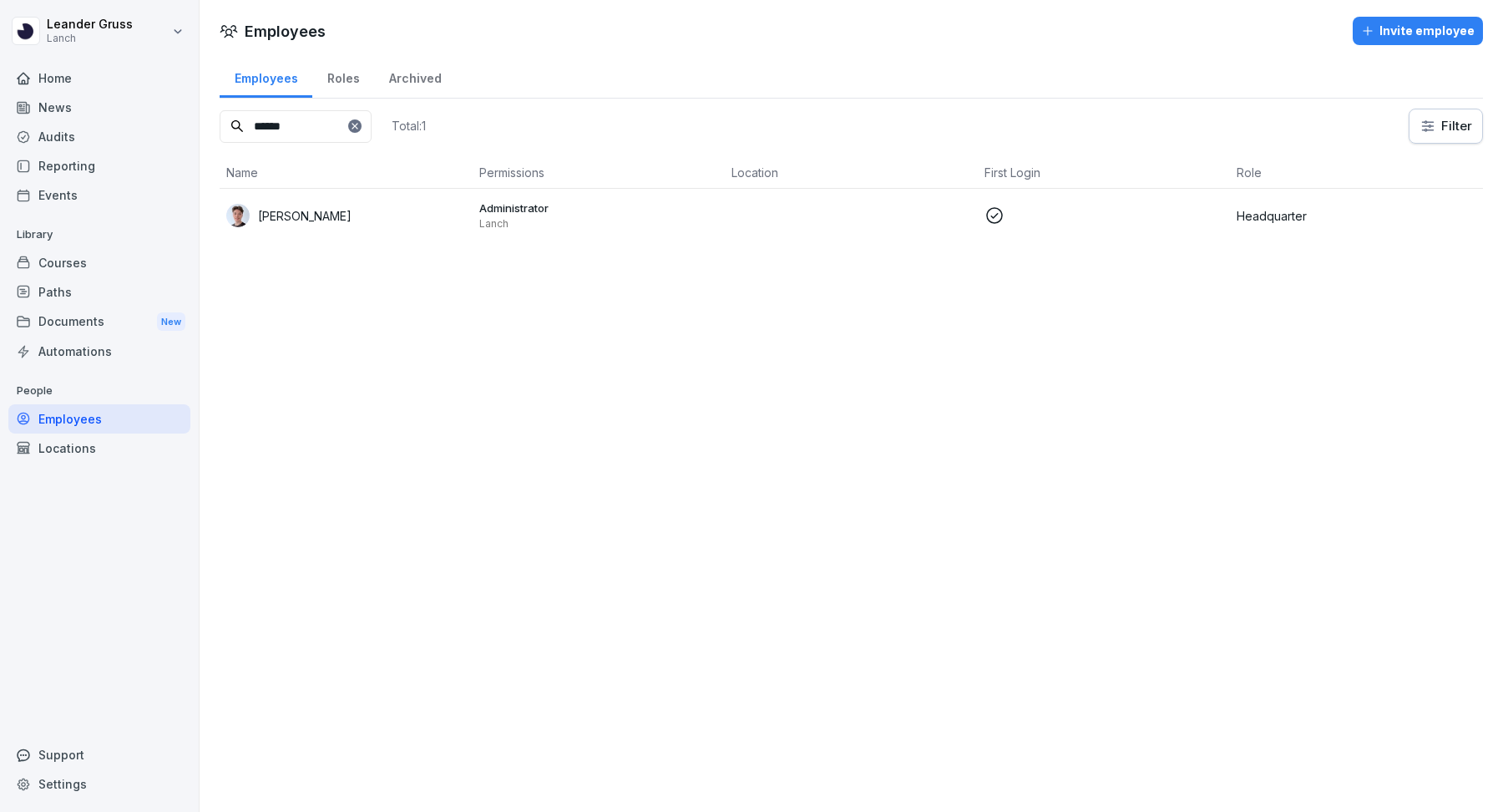
click at [90, 167] on div "Reporting" at bounding box center [99, 165] width 182 height 29
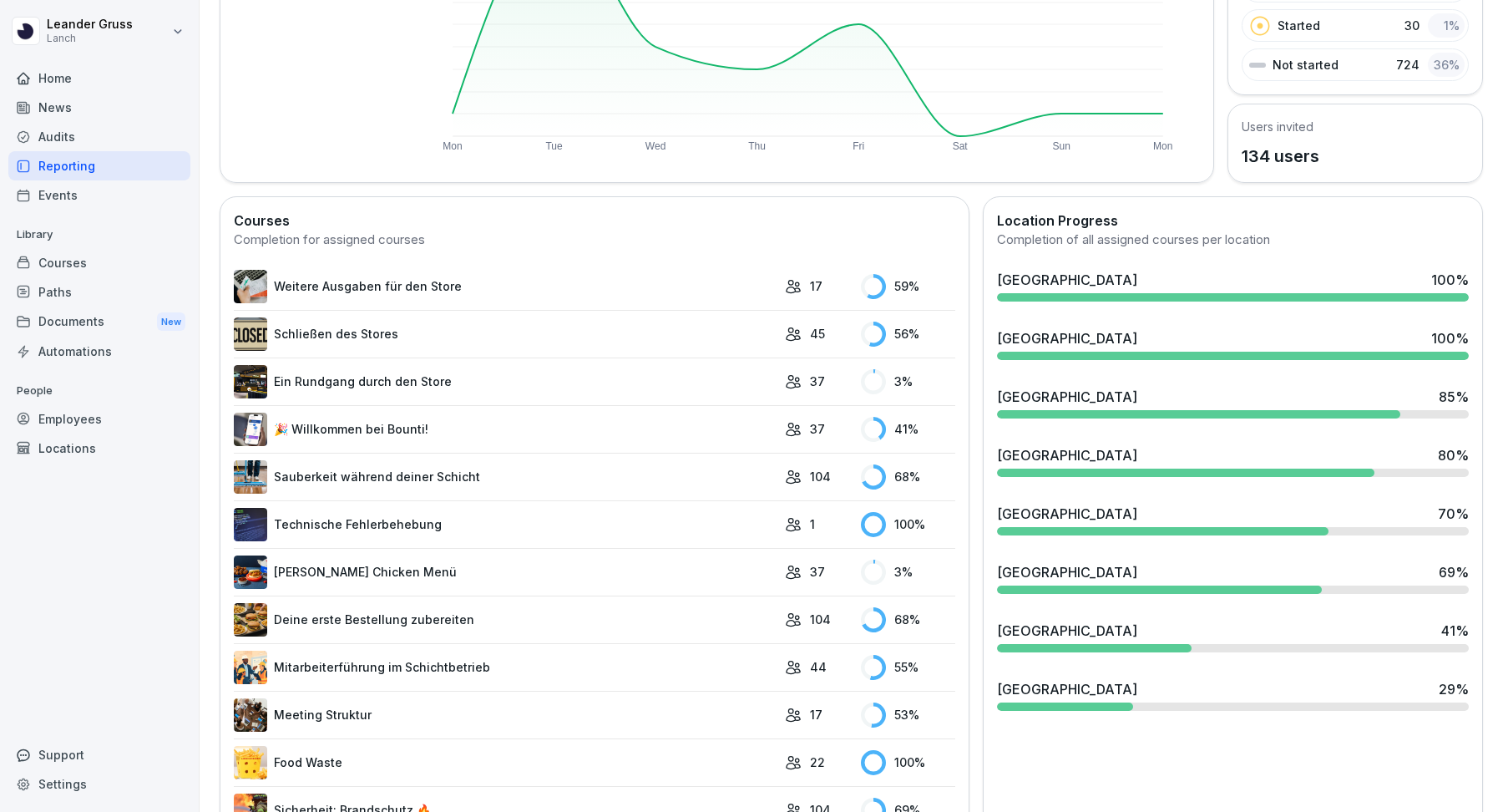
scroll to position [289, 0]
click at [110, 278] on div "Paths" at bounding box center [99, 292] width 182 height 29
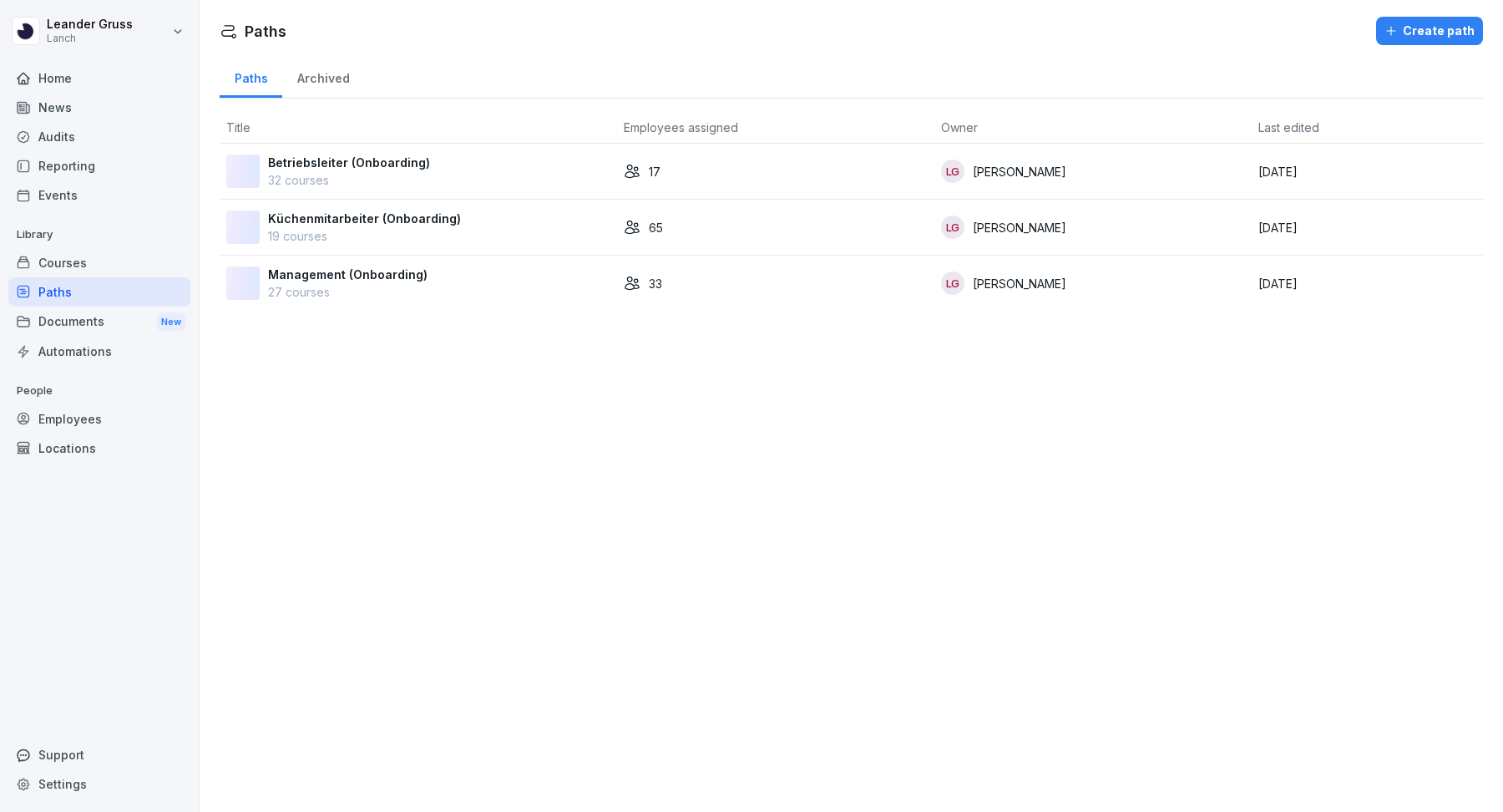
click at [100, 262] on div "Courses" at bounding box center [99, 263] width 182 height 29
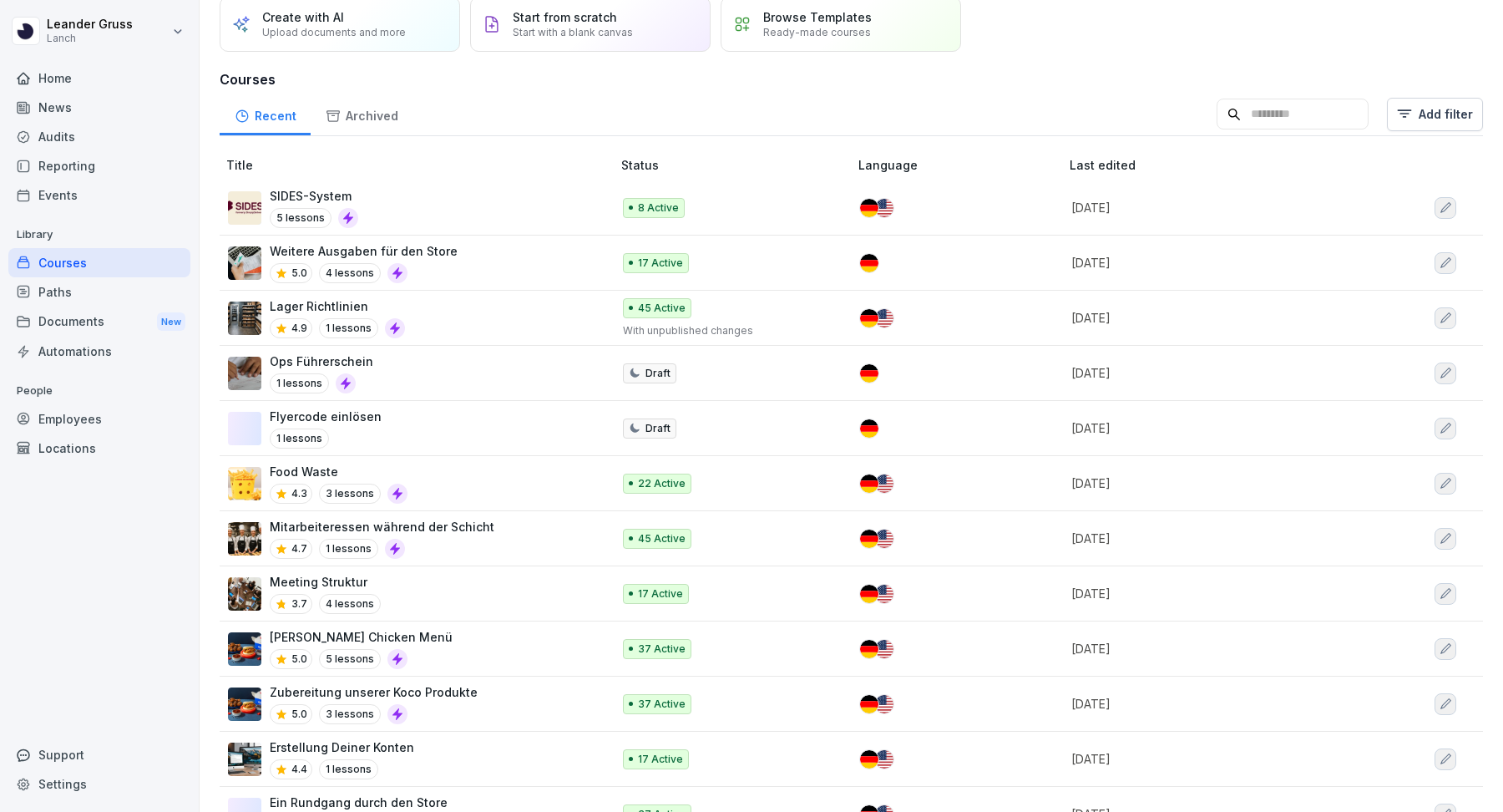
scroll to position [76, 0]
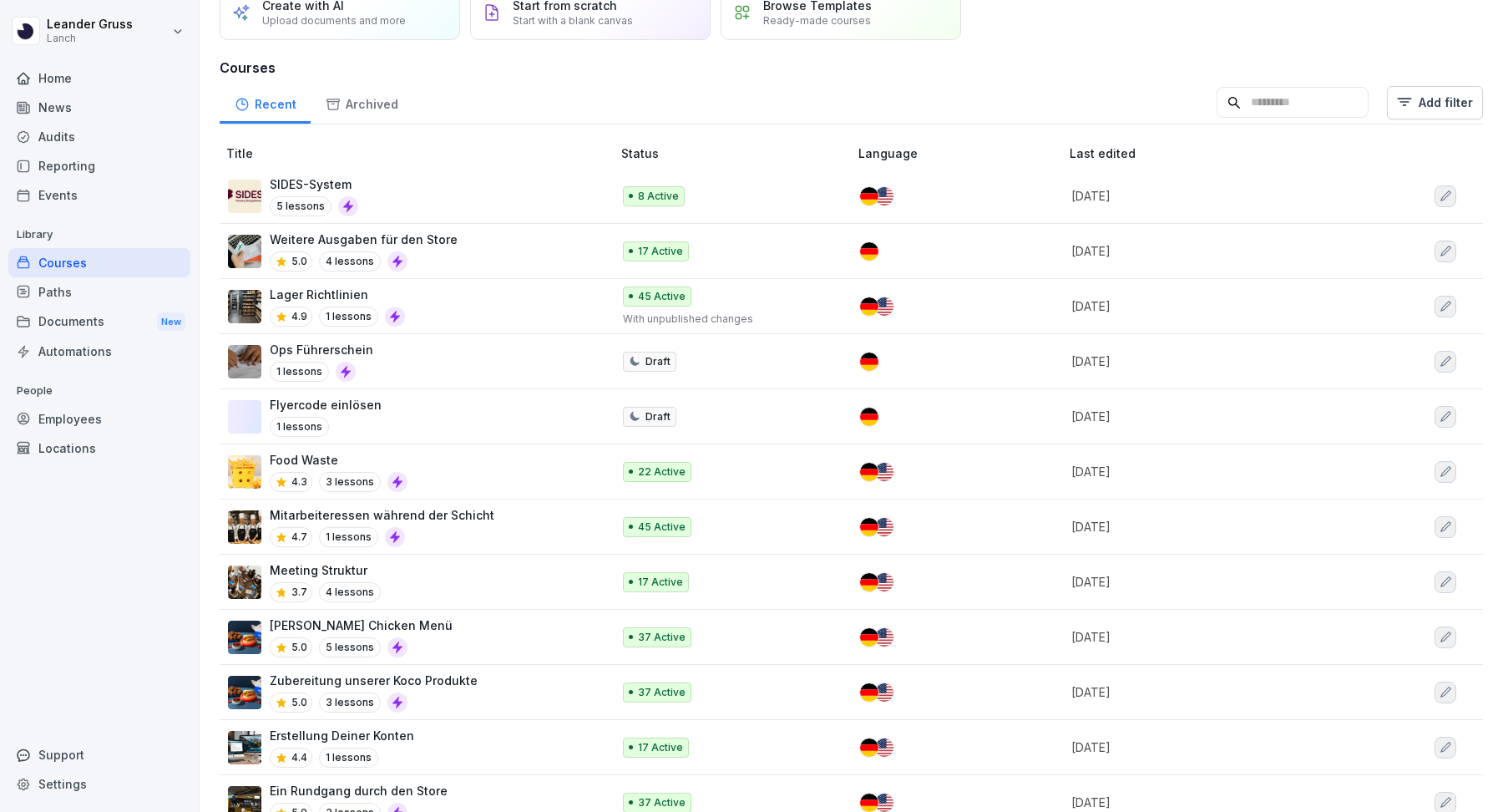
click at [96, 199] on div "Events" at bounding box center [99, 195] width 182 height 29
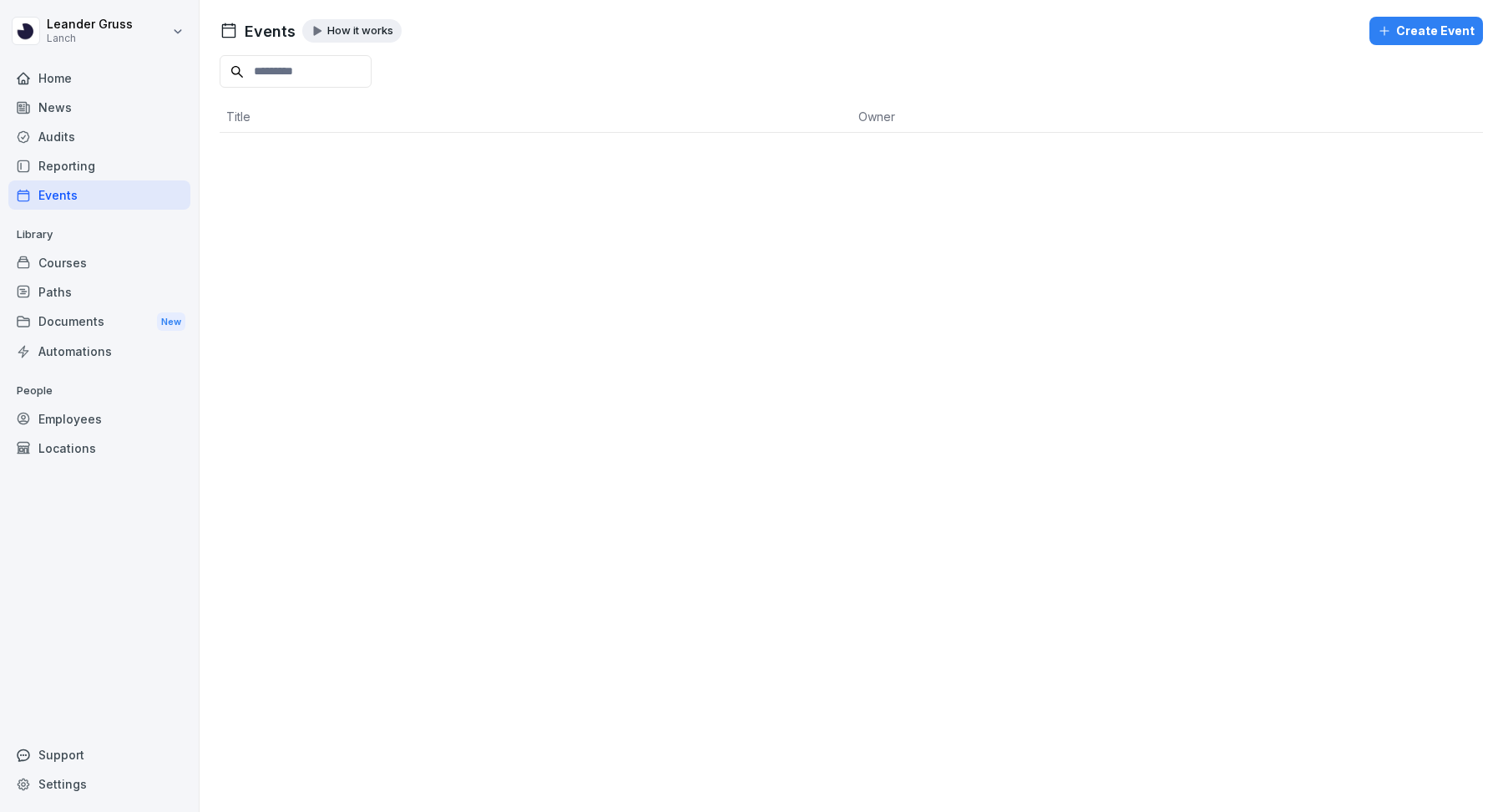
click at [1451, 35] on div "Create Event" at bounding box center [1426, 31] width 97 height 18
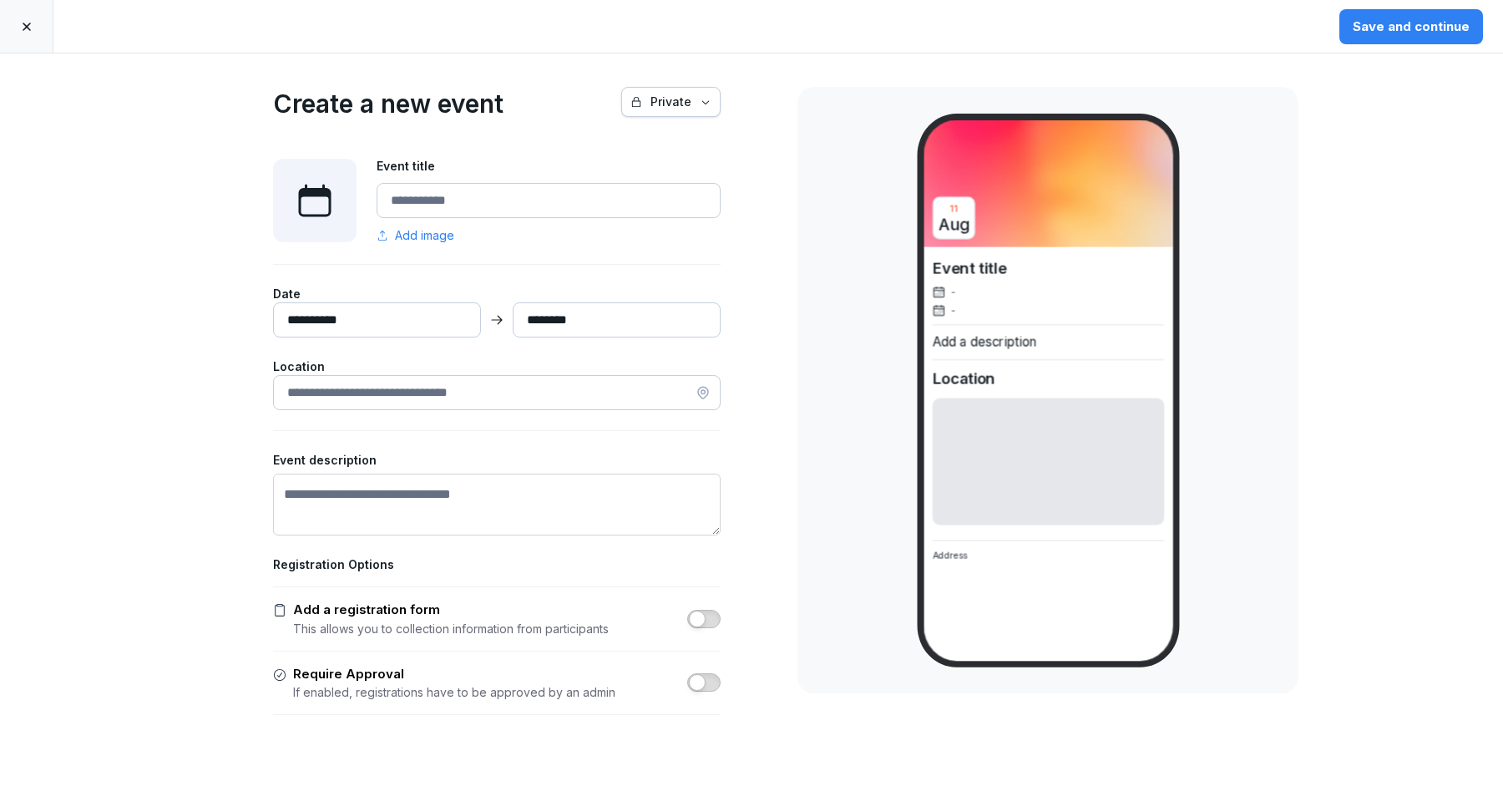
click at [410, 386] on input at bounding box center [496, 392] width 447 height 35
click at [710, 96] on icon "button" at bounding box center [706, 102] width 12 height 12
click at [527, 109] on html "**********" at bounding box center [751, 406] width 1503 height 812
click at [30, 28] on icon at bounding box center [26, 26] width 14 height 14
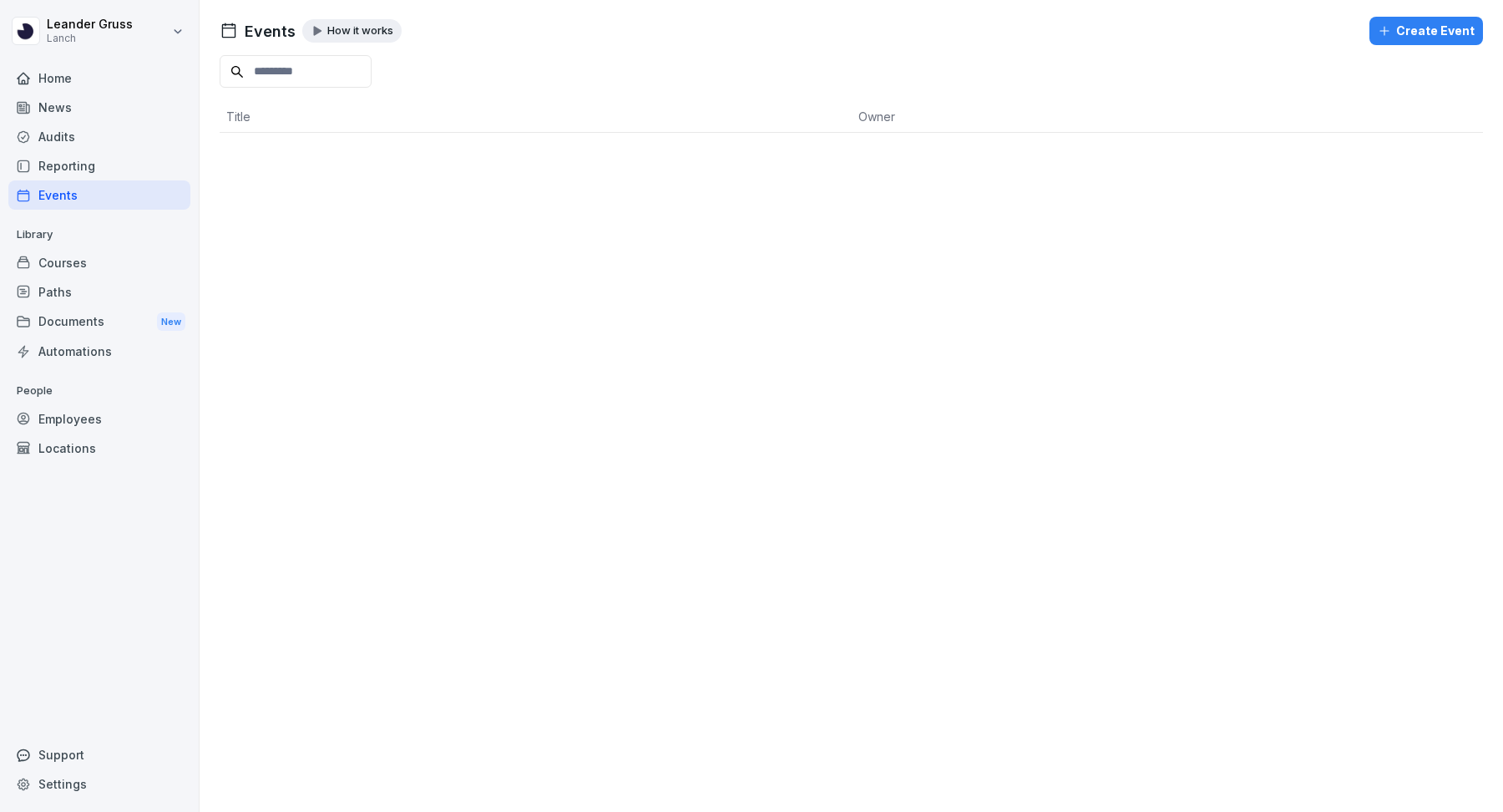
click at [101, 257] on div "Courses" at bounding box center [99, 263] width 182 height 29
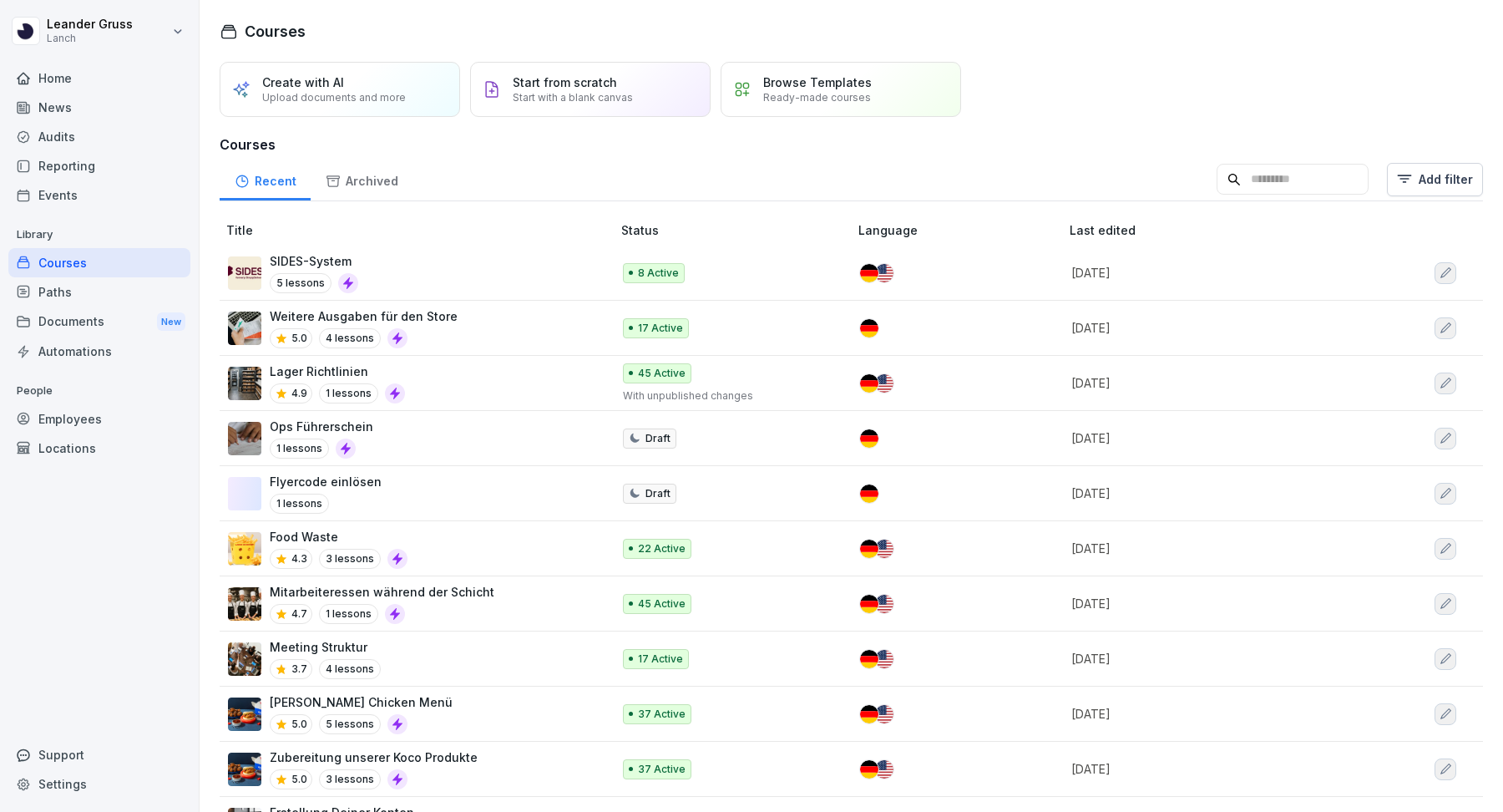
click at [103, 319] on div "Documents New" at bounding box center [99, 322] width 182 height 31
